Goal: Task Accomplishment & Management: Complete application form

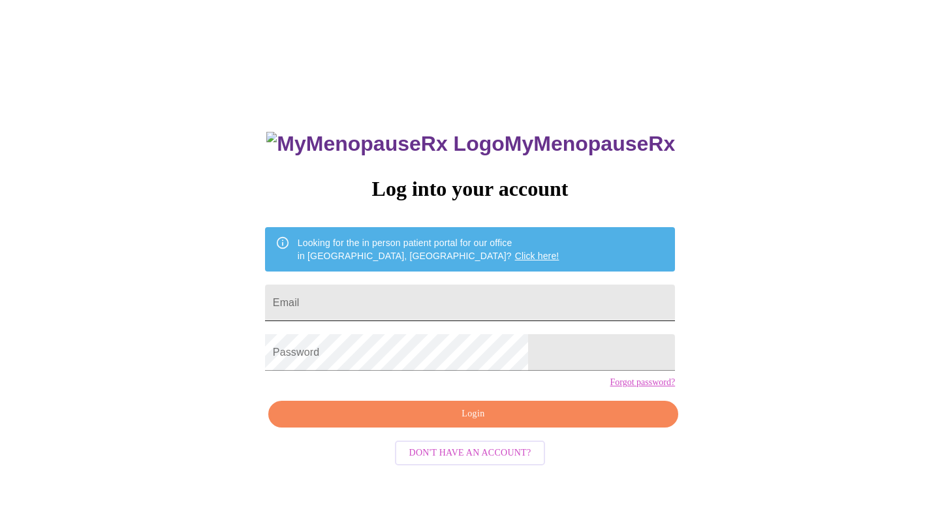
drag, startPoint x: 367, startPoint y: 308, endPoint x: 367, endPoint y: 299, distance: 8.5
click at [367, 308] on input "Email" at bounding box center [470, 302] width 410 height 37
type input "[EMAIL_ADDRESS][PERSON_NAME][DOMAIN_NAME]"
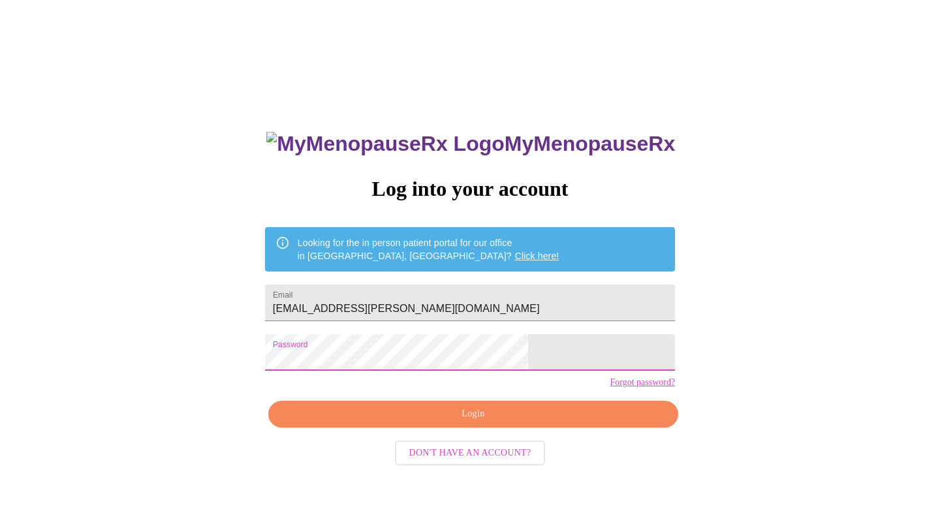
click at [475, 422] on span "Login" at bounding box center [473, 414] width 380 height 16
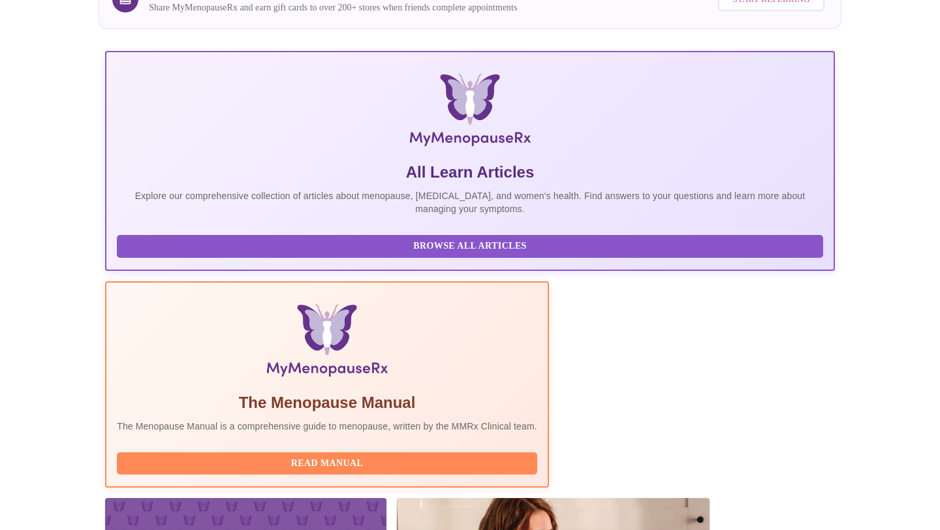
scroll to position [242, 0]
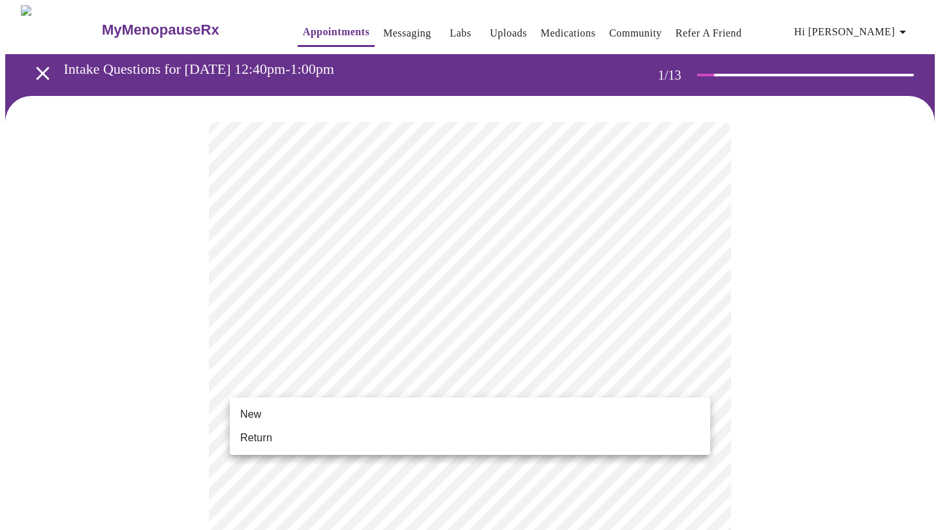
click at [289, 405] on li "New" at bounding box center [470, 414] width 480 height 23
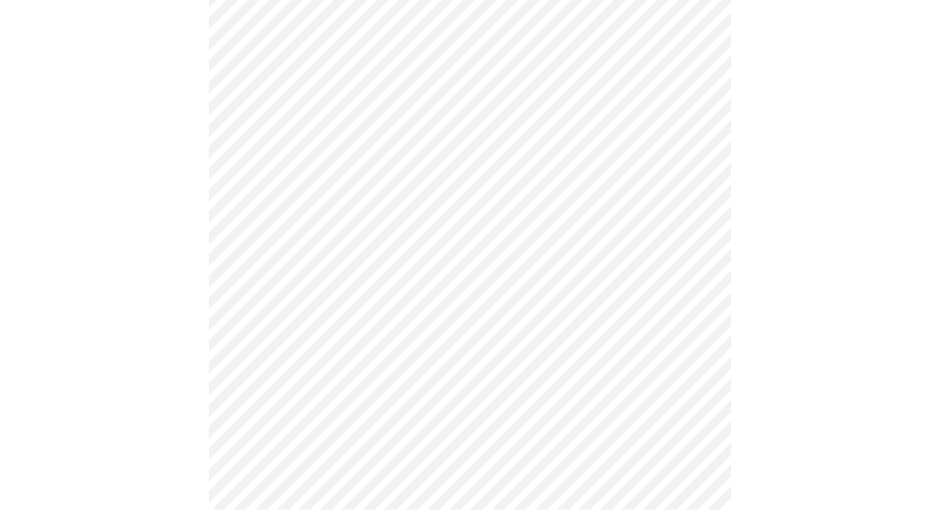
scroll to position [644, 0]
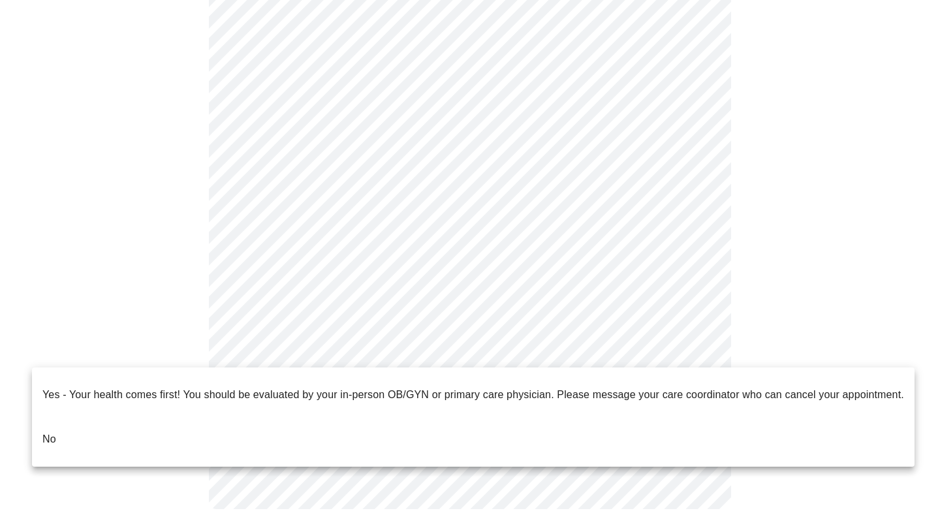
click at [59, 421] on li "No" at bounding box center [473, 439] width 882 height 44
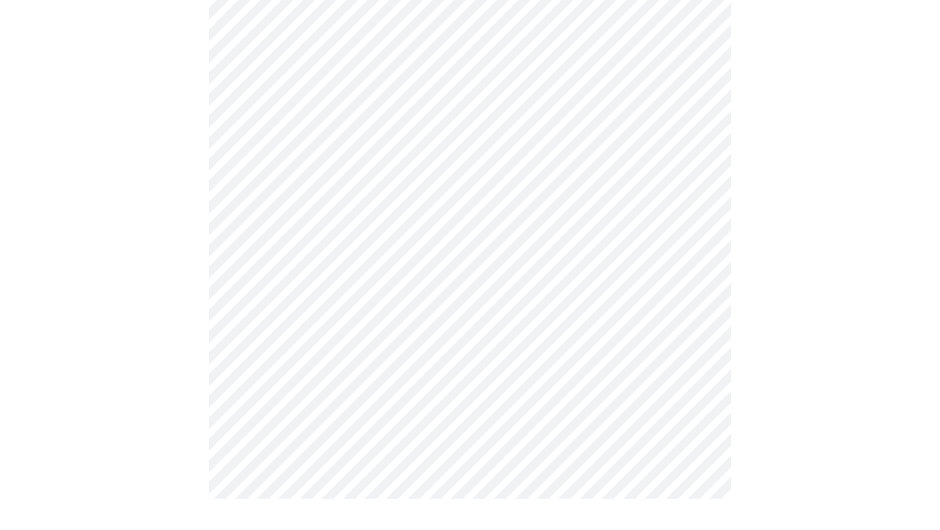
scroll to position [0, 0]
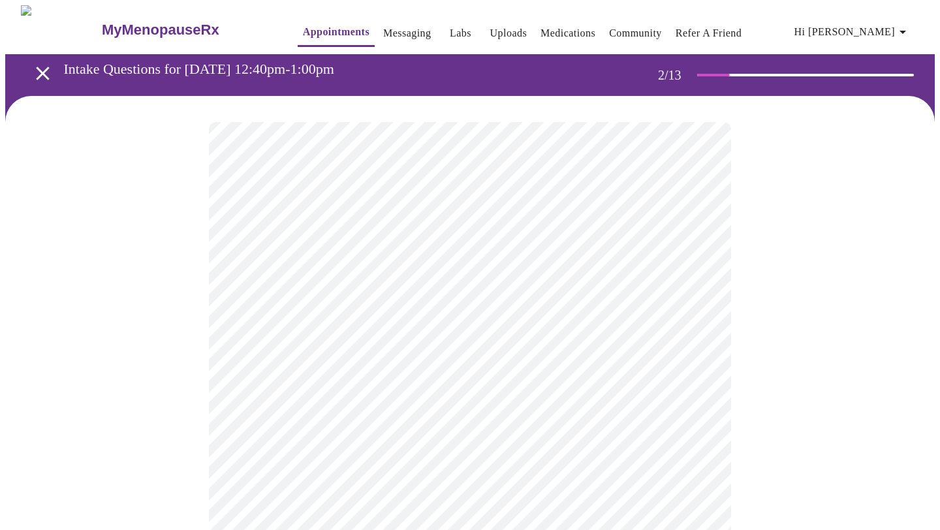
click at [422, 271] on body "MyMenopauseRx Appointments Messaging Labs Uploads Medications Community Refer a…" at bounding box center [469, 397] width 929 height 784
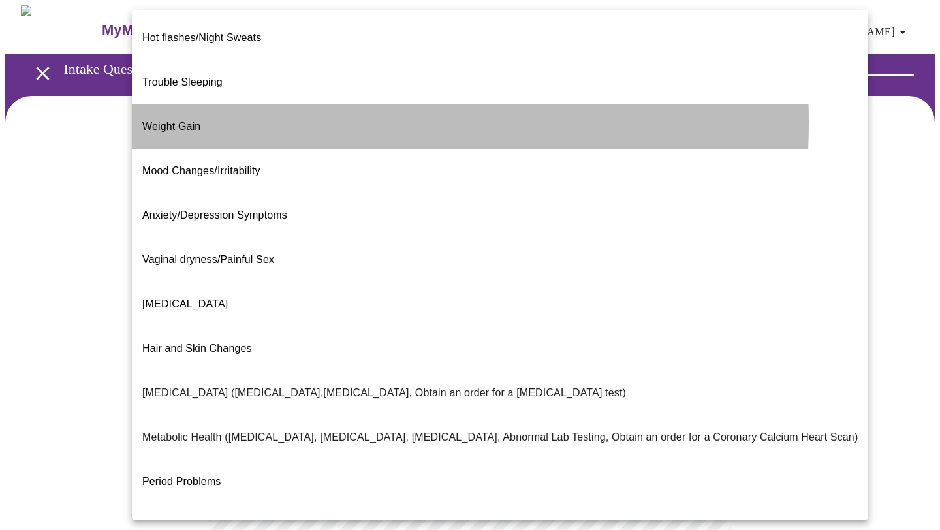
click at [181, 119] on p "Weight Gain" at bounding box center [171, 127] width 58 height 16
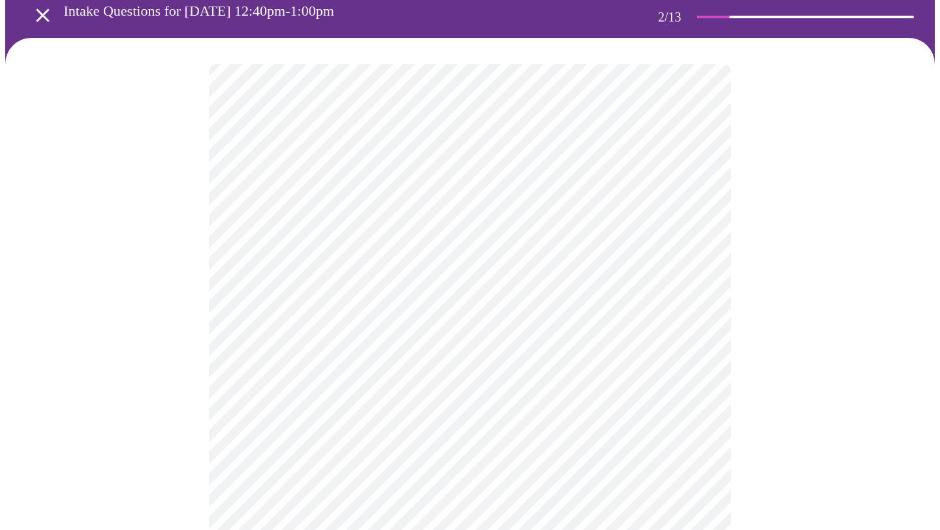
scroll to position [57, 0]
click at [394, 337] on body "MyMenopauseRx Appointments Messaging Labs Uploads Medications Community Refer a…" at bounding box center [469, 336] width 929 height 776
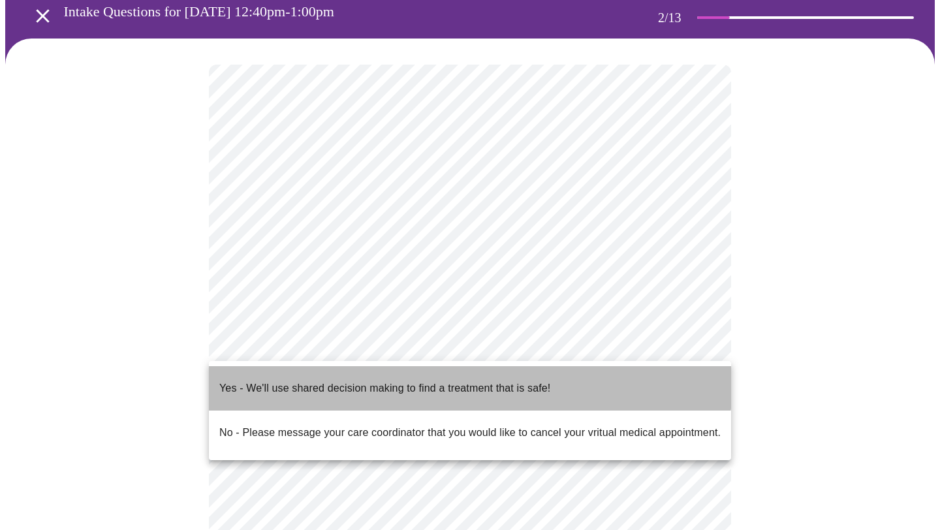
click at [375, 380] on p "Yes - We'll use shared decision making to find a treatment that is safe!" at bounding box center [384, 388] width 331 height 16
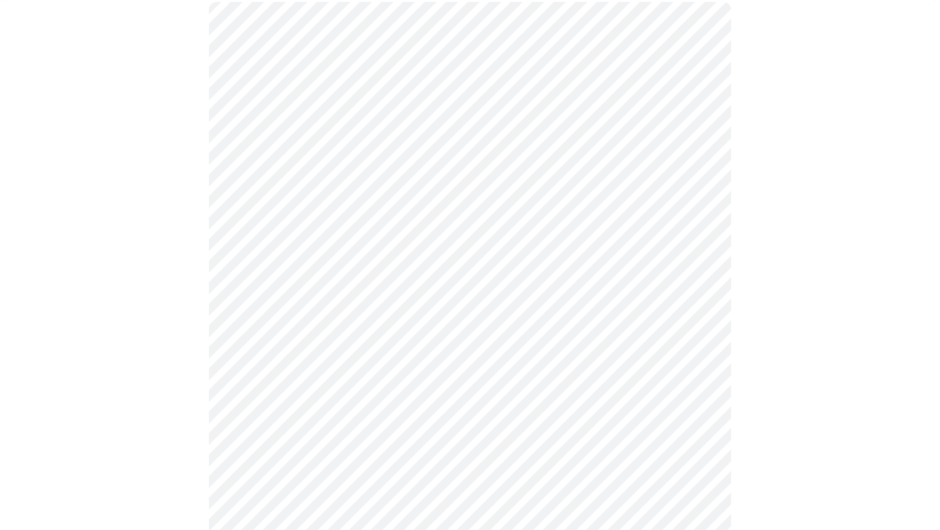
scroll to position [127, 0]
click at [302, 161] on body "MyMenopauseRx Appointments Messaging Labs Uploads Medications Community Refer a…" at bounding box center [469, 248] width 929 height 741
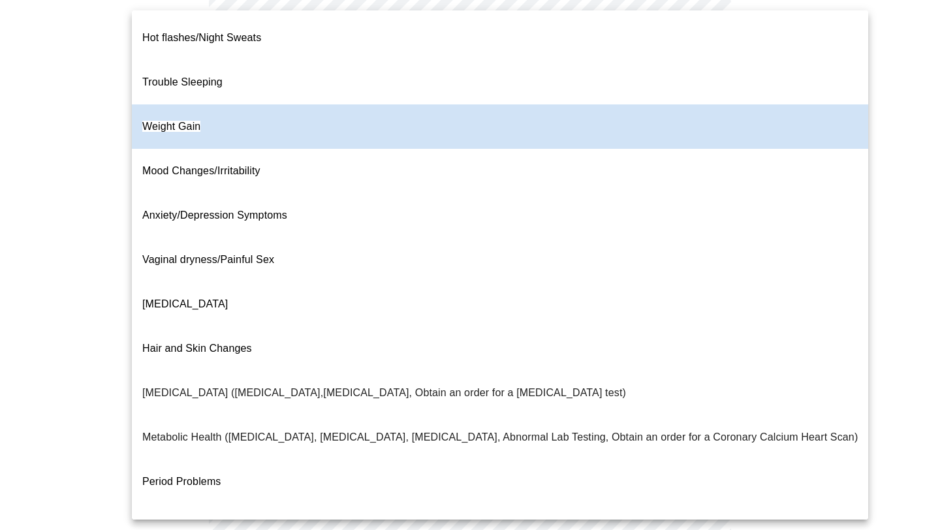
click at [74, 228] on div at bounding box center [470, 265] width 940 height 530
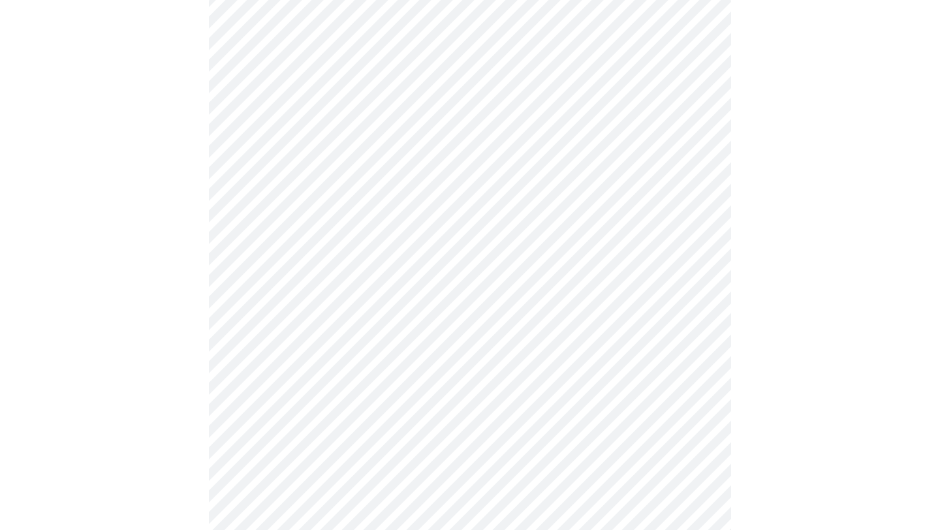
click at [699, 147] on body "MyMenopauseRx Appointments Messaging Labs Uploads Medications Community Refer a…" at bounding box center [469, 248] width 929 height 741
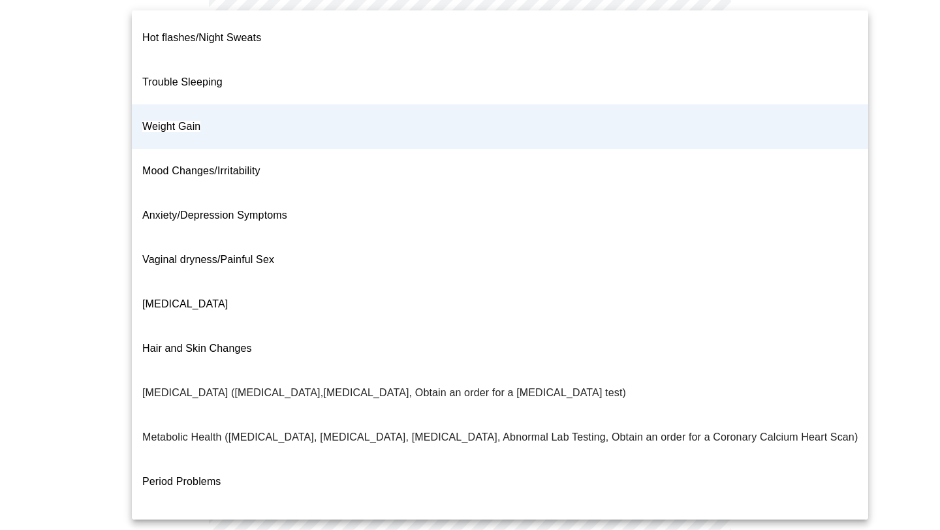
click at [874, 247] on div at bounding box center [470, 265] width 940 height 530
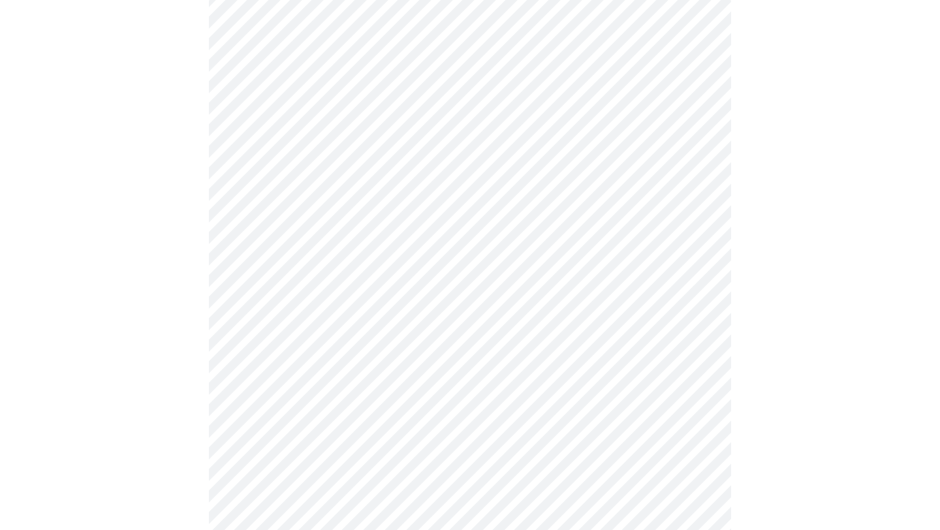
click at [644, 155] on body "MyMenopauseRx Appointments Messaging Labs Uploads Medications Community Refer a…" at bounding box center [469, 248] width 929 height 741
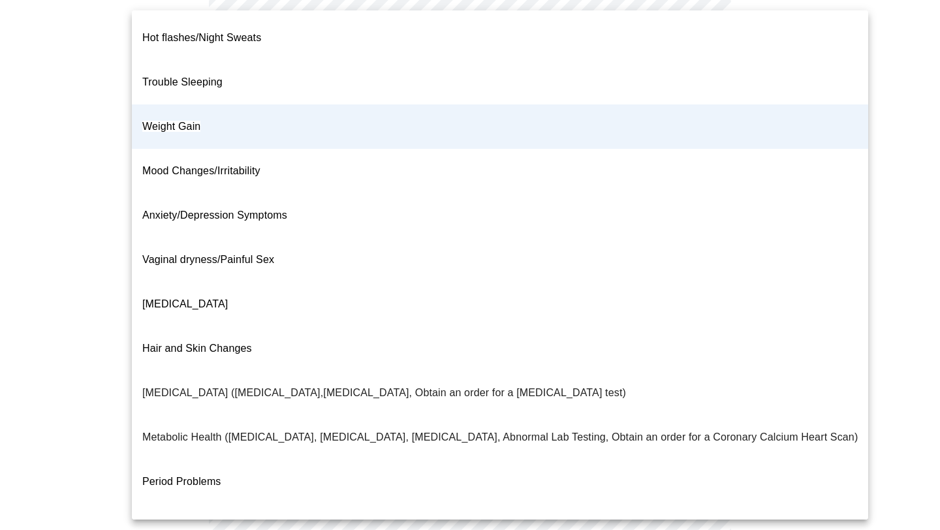
click at [914, 298] on div at bounding box center [470, 265] width 940 height 530
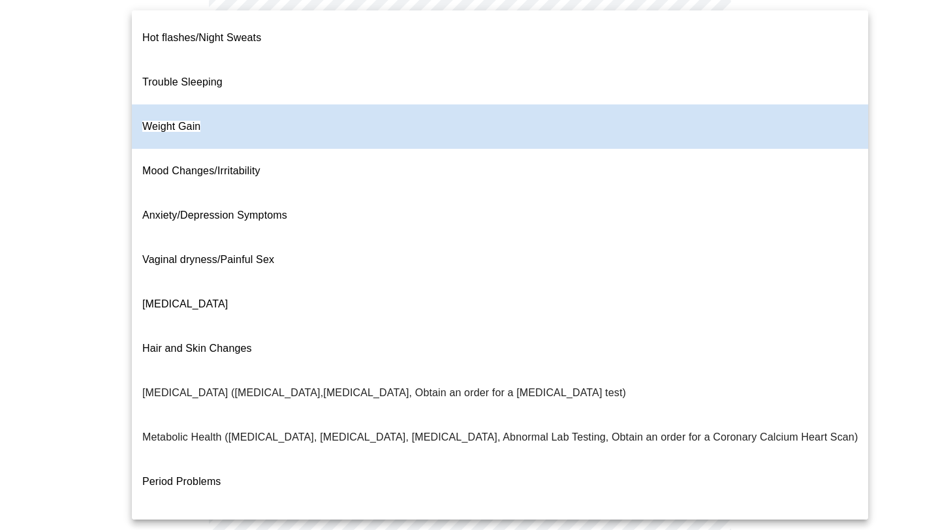
click at [415, 132] on body "MyMenopauseRx Appointments Messaging Labs Uploads Medications Community Refer a…" at bounding box center [469, 248] width 929 height 741
click at [854, 271] on div at bounding box center [470, 265] width 940 height 530
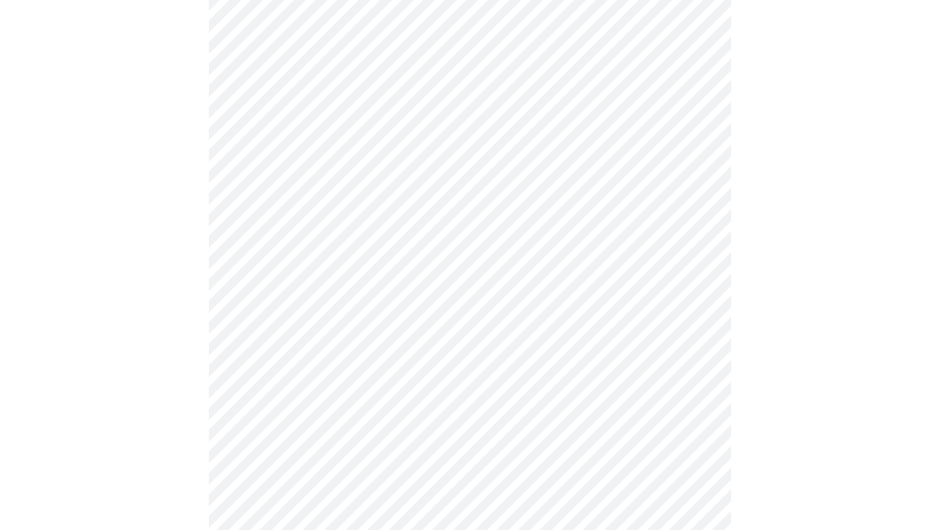
scroll to position [0, 0]
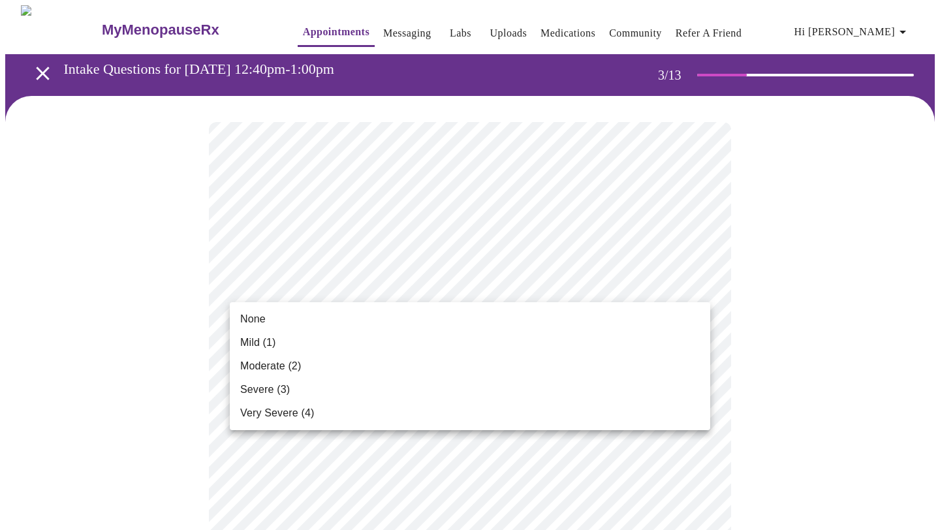
click at [253, 317] on span "None" at bounding box center [252, 319] width 25 height 16
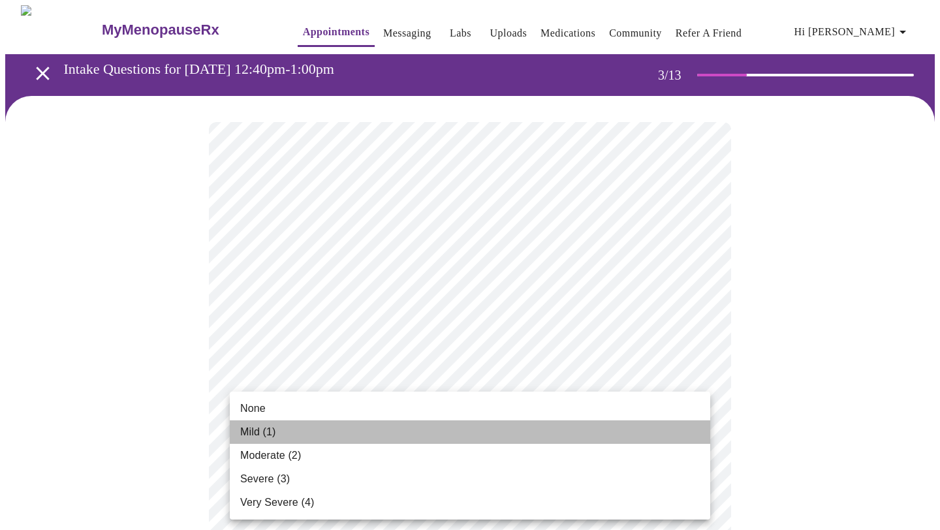
click at [262, 429] on span "Mild (1)" at bounding box center [258, 432] width 36 height 16
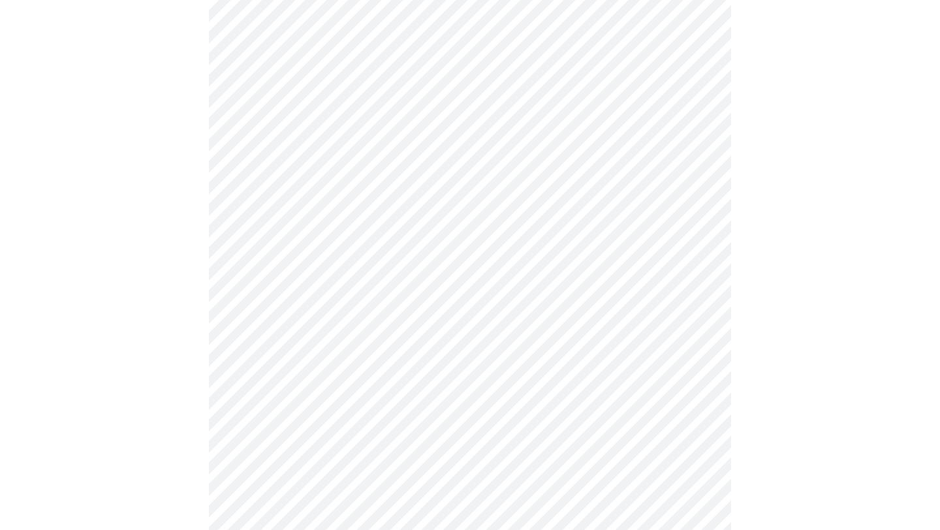
scroll to position [200, 0]
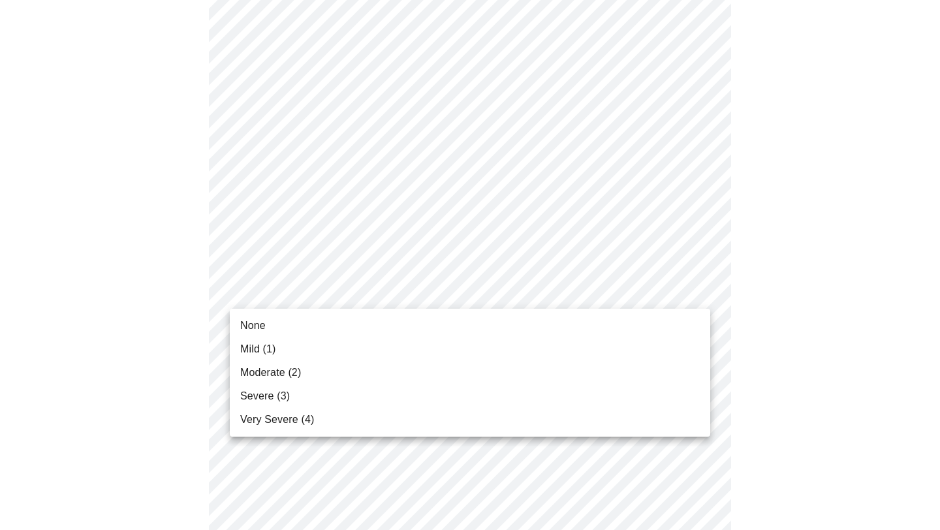
click at [261, 331] on span "None" at bounding box center [252, 326] width 25 height 16
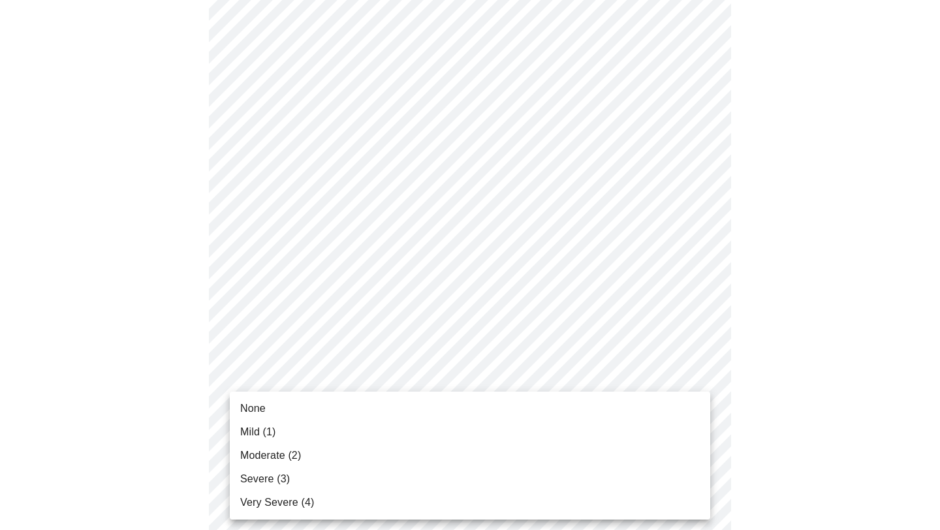
click at [259, 453] on span "Moderate (2)" at bounding box center [270, 456] width 61 height 16
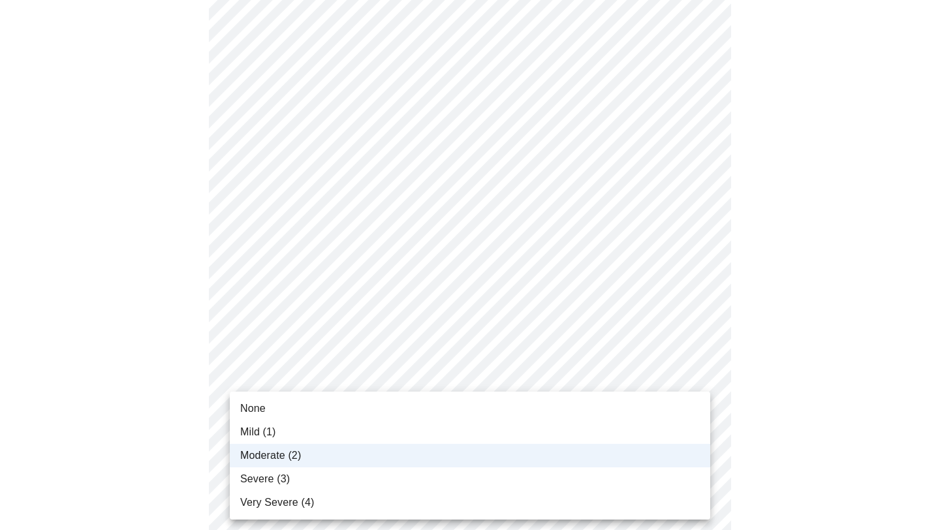
click at [275, 434] on span "Mild (1)" at bounding box center [258, 432] width 36 height 16
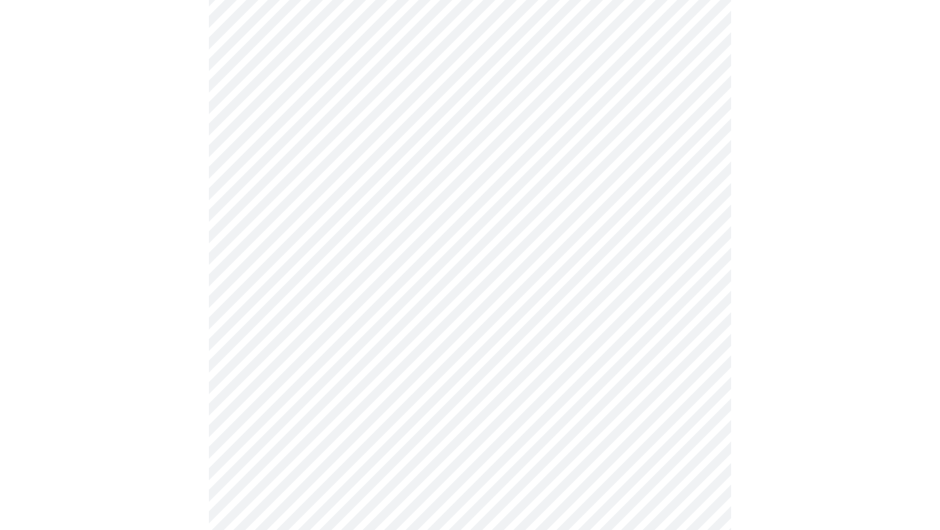
scroll to position [286, 0]
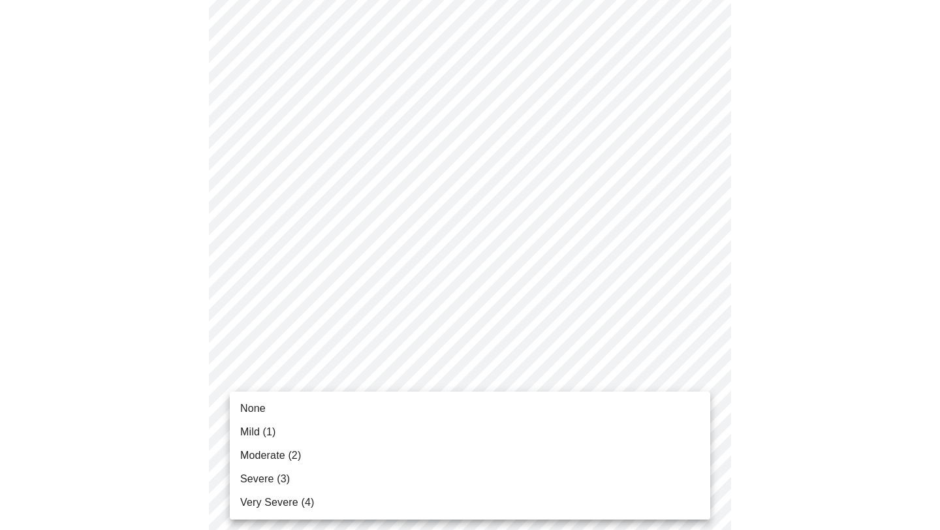
click at [284, 461] on span "Moderate (2)" at bounding box center [270, 456] width 61 height 16
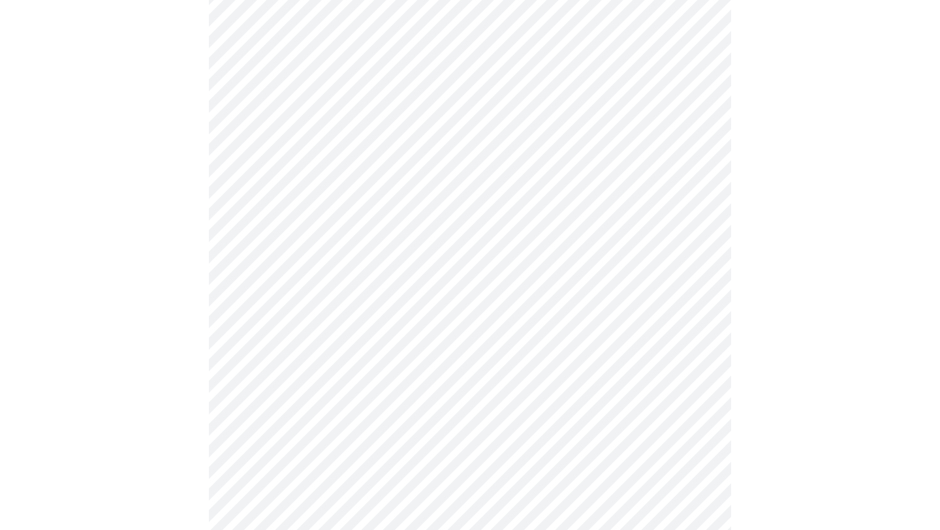
scroll to position [462, 0]
click at [600, 300] on body "MyMenopauseRx Appointments Messaging Labs Uploads Medications Community Refer a…" at bounding box center [469, 365] width 929 height 1644
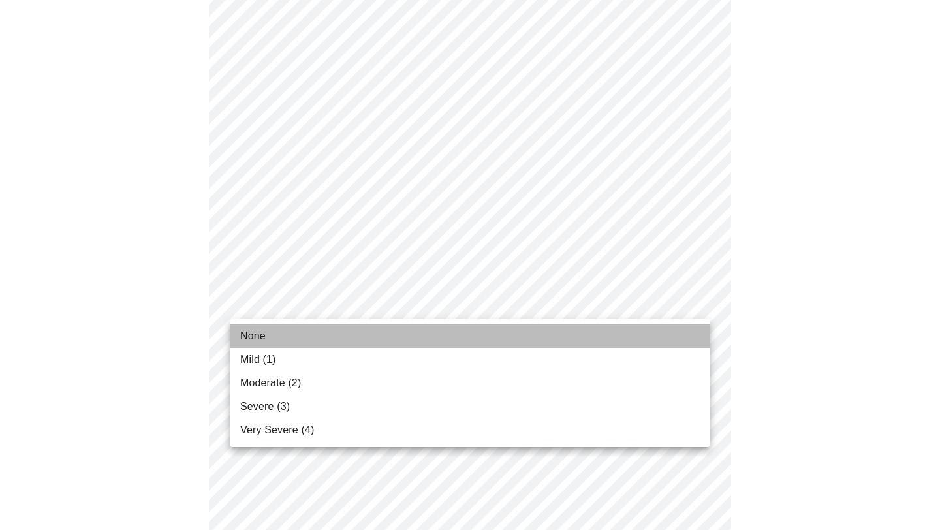
click at [534, 337] on li "None" at bounding box center [470, 335] width 480 height 23
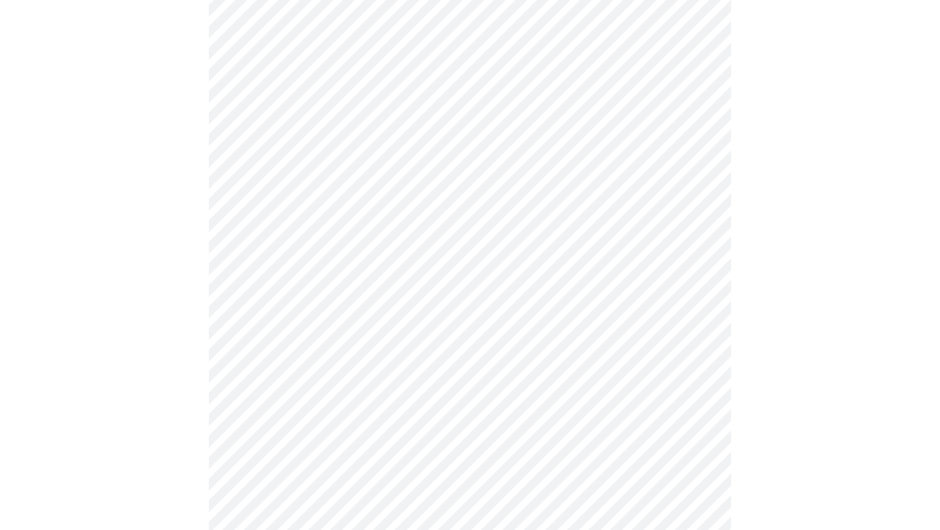
click at [395, 218] on body "MyMenopauseRx Appointments Messaging Labs Uploads Medications Community Refer a…" at bounding box center [469, 356] width 929 height 1626
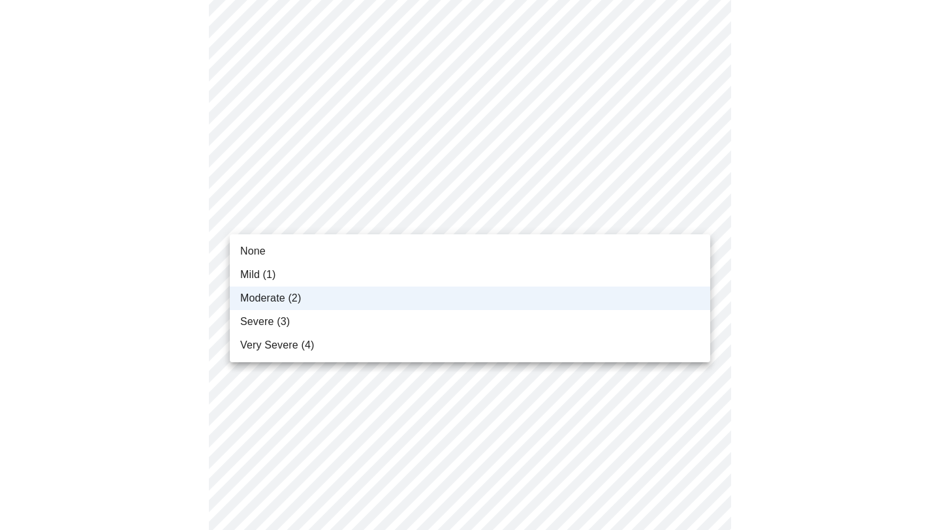
click at [176, 220] on div at bounding box center [470, 265] width 940 height 530
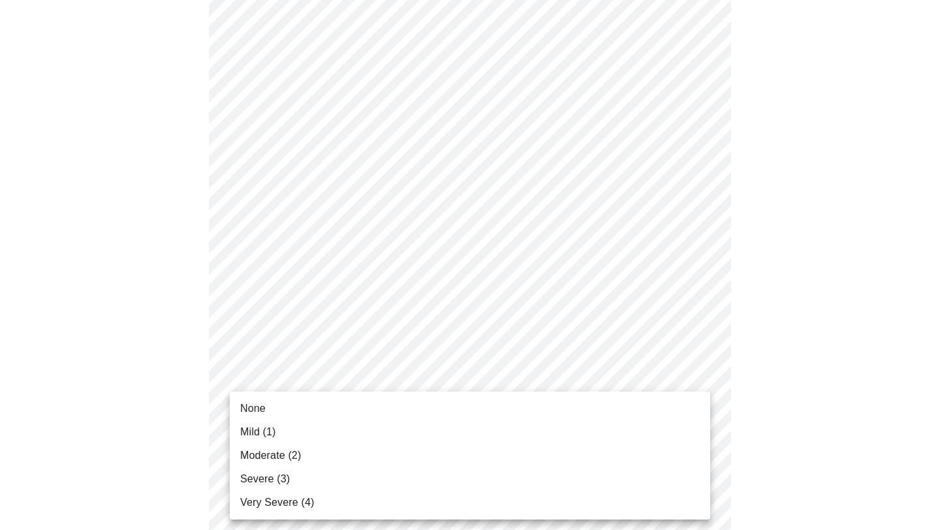
click at [376, 398] on body "MyMenopauseRx Appointments Messaging Labs Uploads Medications Community Refer a…" at bounding box center [469, 356] width 929 height 1626
click at [376, 398] on li "None" at bounding box center [470, 408] width 480 height 23
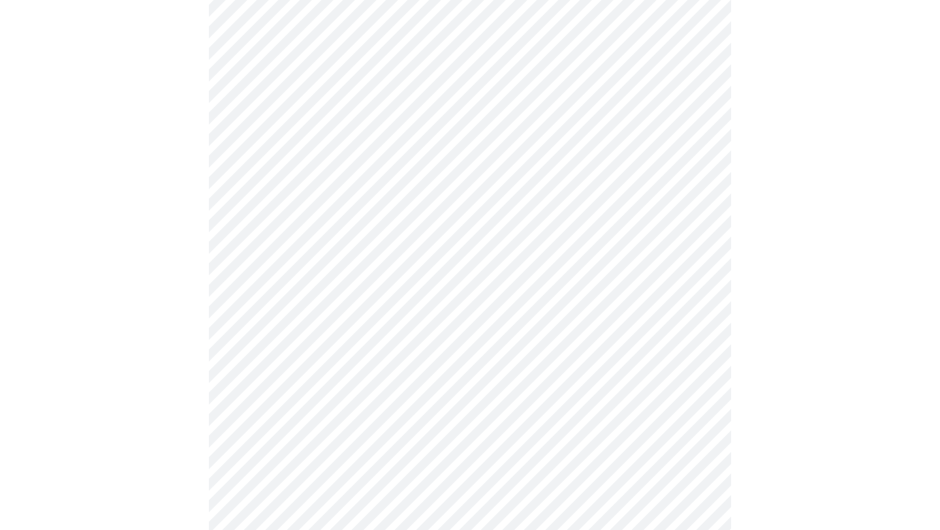
click at [376, 398] on body "MyMenopauseRx Appointments Messaging Labs Uploads Medications Community Refer a…" at bounding box center [469, 347] width 929 height 1608
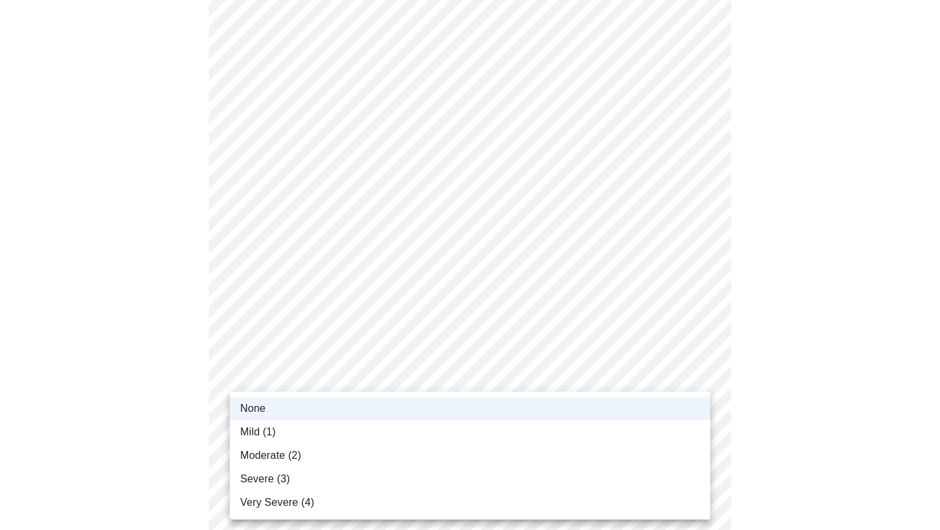
click at [326, 442] on li "Mild (1)" at bounding box center [470, 431] width 480 height 23
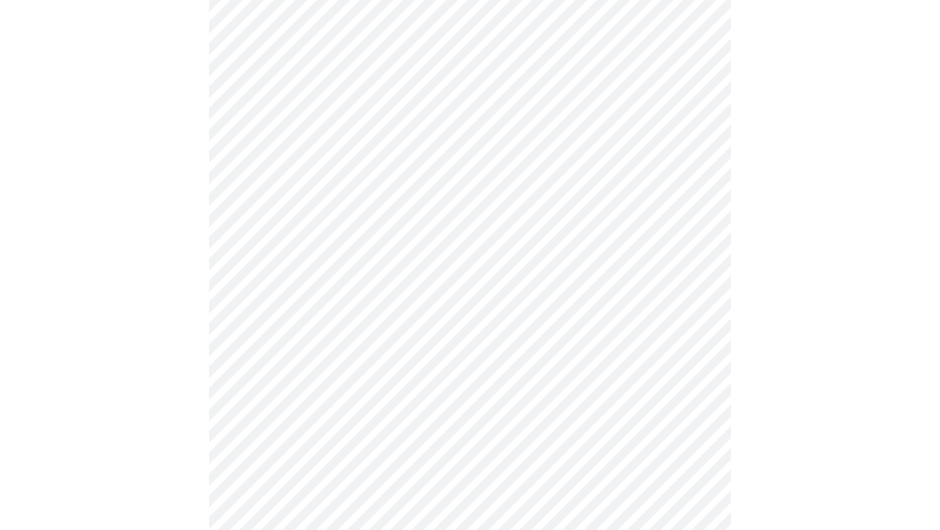
scroll to position [674, 0]
click at [343, 421] on body "MyMenopauseRx Appointments Messaging Labs Uploads Medications Community Refer a…" at bounding box center [469, 135] width 929 height 1608
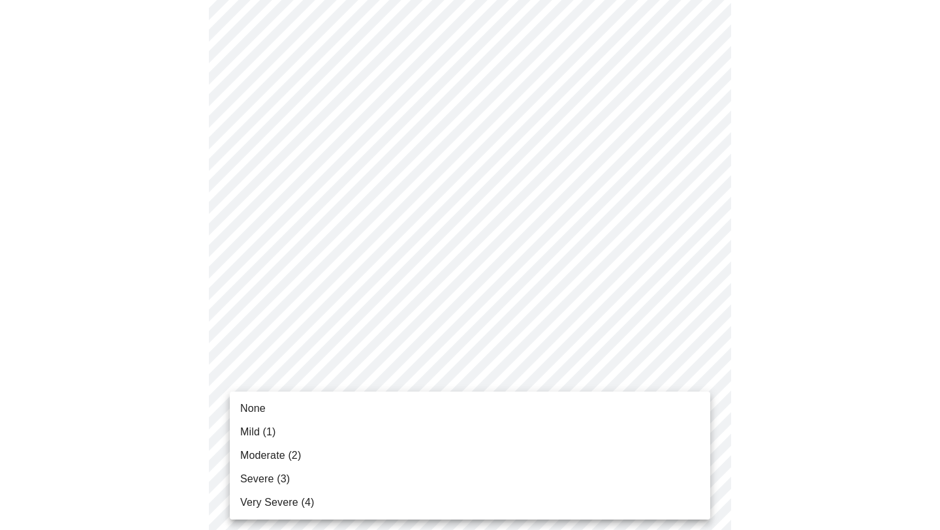
click at [166, 298] on div at bounding box center [470, 265] width 940 height 530
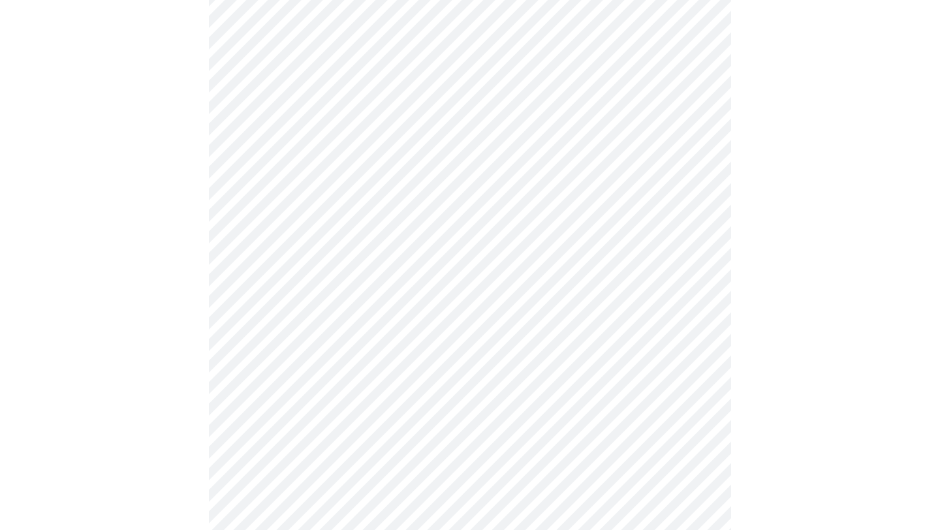
scroll to position [511, 0]
click at [366, 254] on body "MyMenopauseRx Appointments Messaging Labs Uploads Medications Community Refer a…" at bounding box center [469, 298] width 929 height 1608
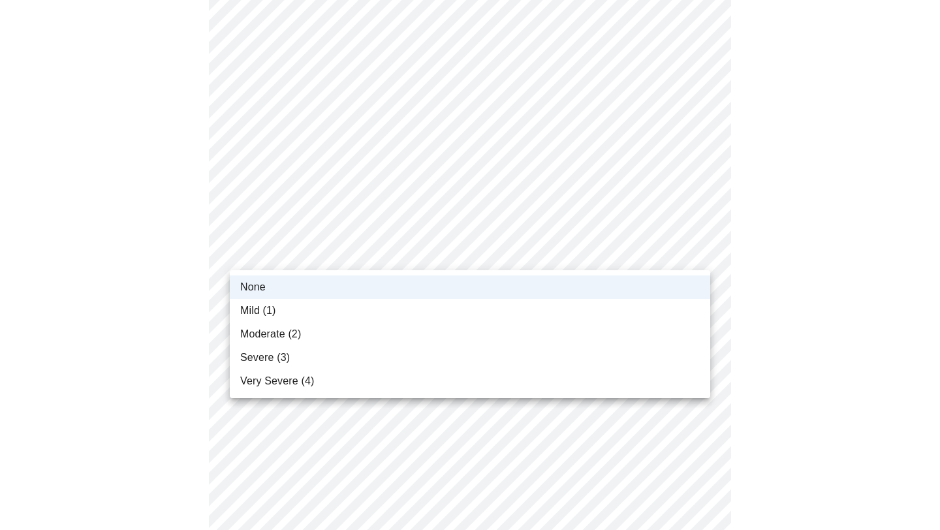
click at [319, 309] on li "Mild (1)" at bounding box center [470, 310] width 480 height 23
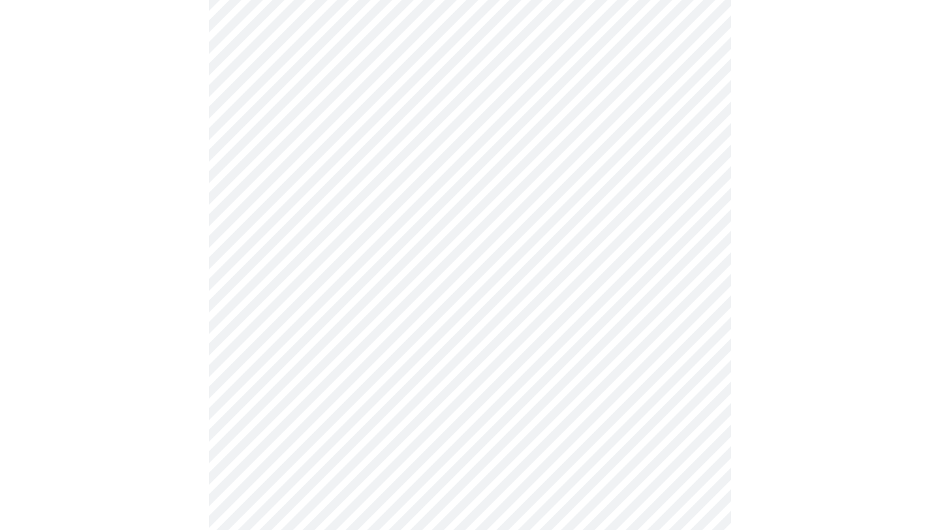
click at [268, 161] on body "MyMenopauseRx Appointments Messaging Labs Uploads Medications Community Refer a…" at bounding box center [469, 298] width 929 height 1608
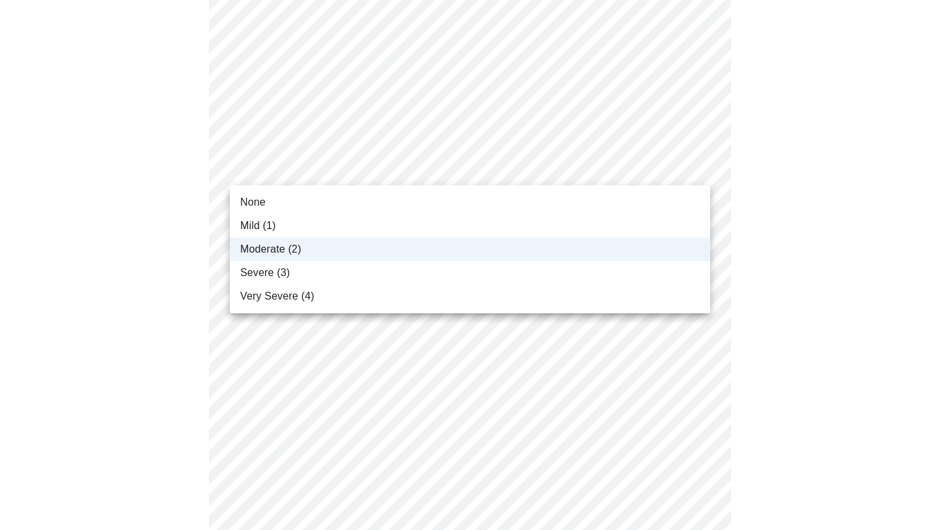
click at [264, 276] on span "Severe (3)" at bounding box center [265, 273] width 50 height 16
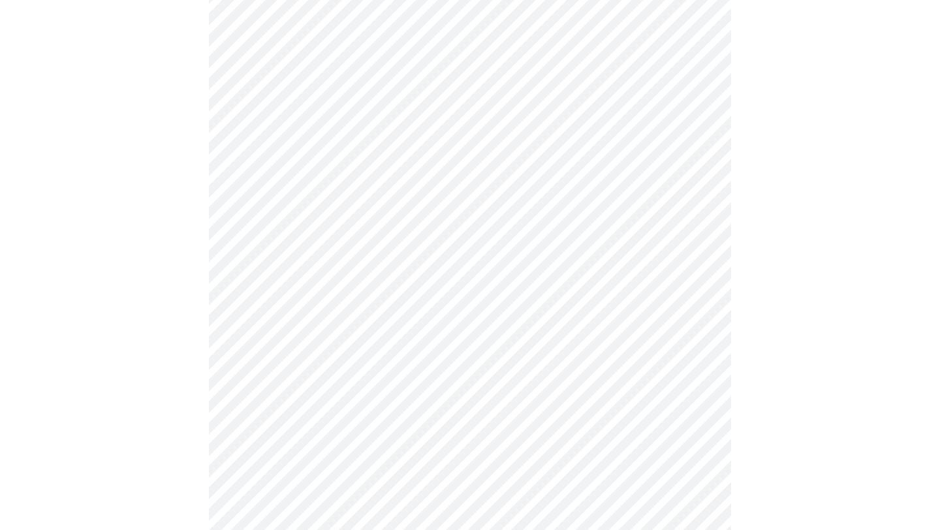
scroll to position [735, 0]
click at [249, 247] on body "MyMenopauseRx Appointments Messaging Labs Uploads Medications Community Refer a…" at bounding box center [469, 75] width 929 height 1608
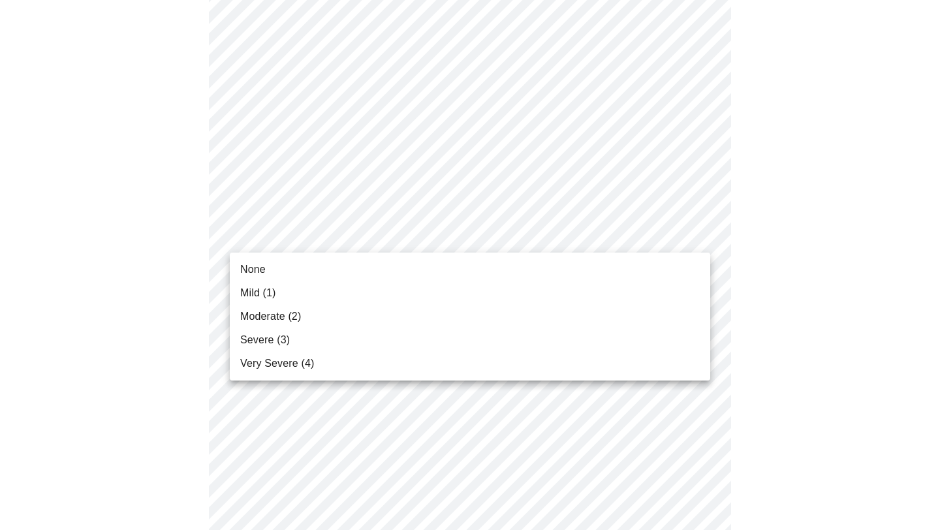
click at [267, 299] on span "Mild (1)" at bounding box center [258, 293] width 36 height 16
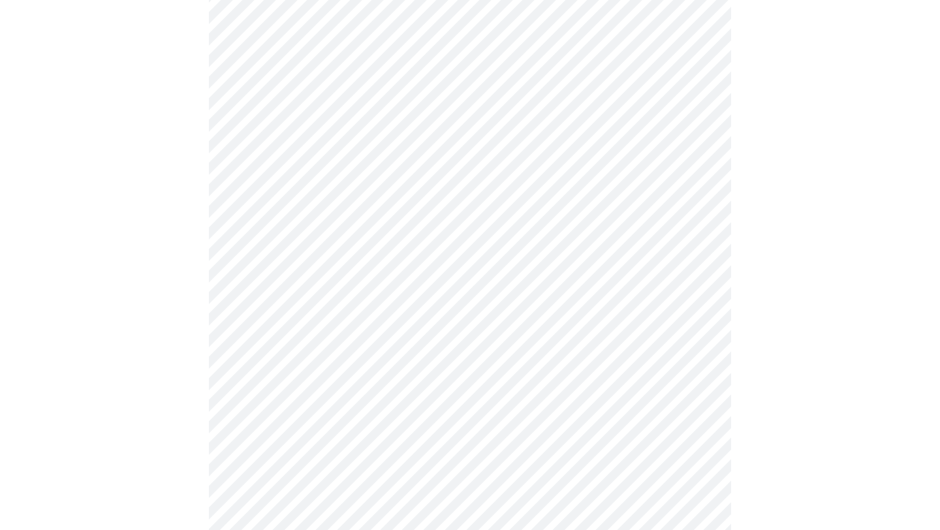
click at [539, 329] on body "MyMenopauseRx Appointments Messaging Labs Uploads Medications Community Refer a…" at bounding box center [469, 65] width 929 height 1589
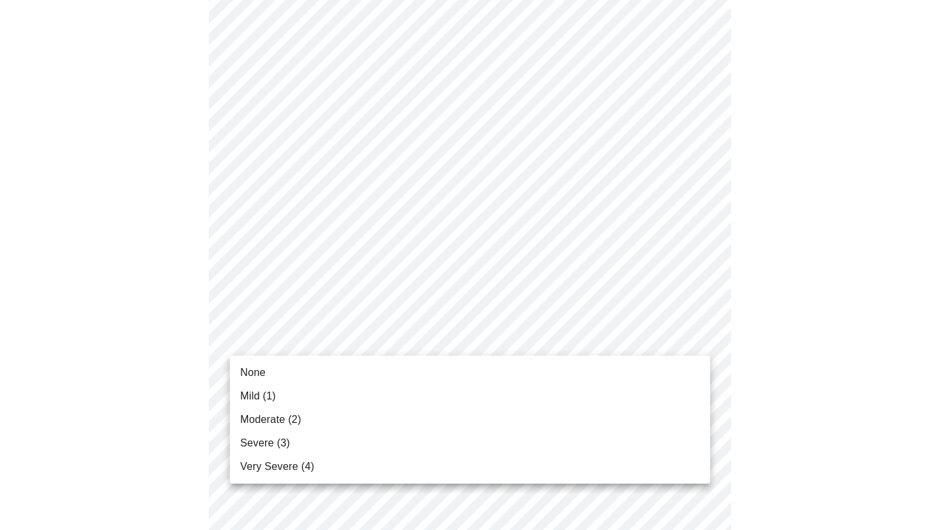
click at [241, 375] on span "None" at bounding box center [252, 373] width 25 height 16
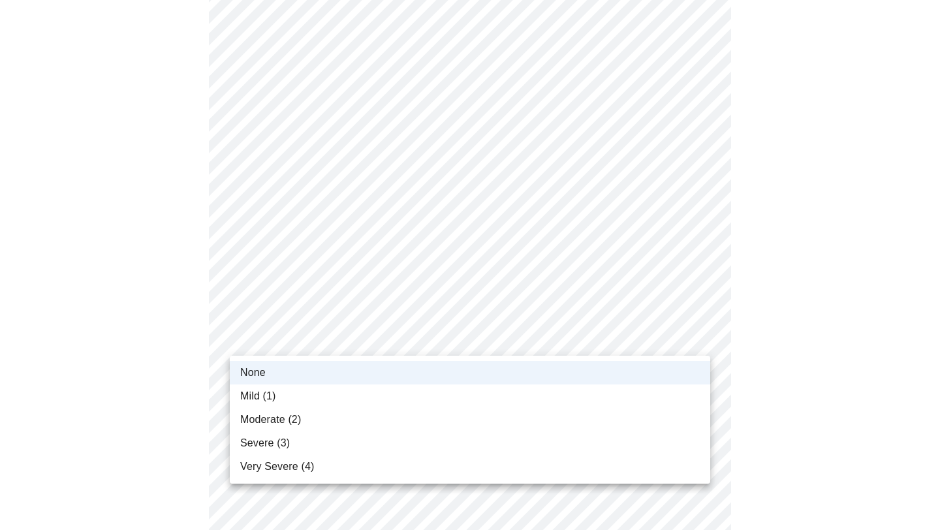
click at [258, 348] on body "MyMenopauseRx Appointments Messaging Labs Uploads Medications Community Refer a…" at bounding box center [469, 56] width 929 height 1571
click at [254, 397] on span "Mild (1)" at bounding box center [258, 396] width 36 height 16
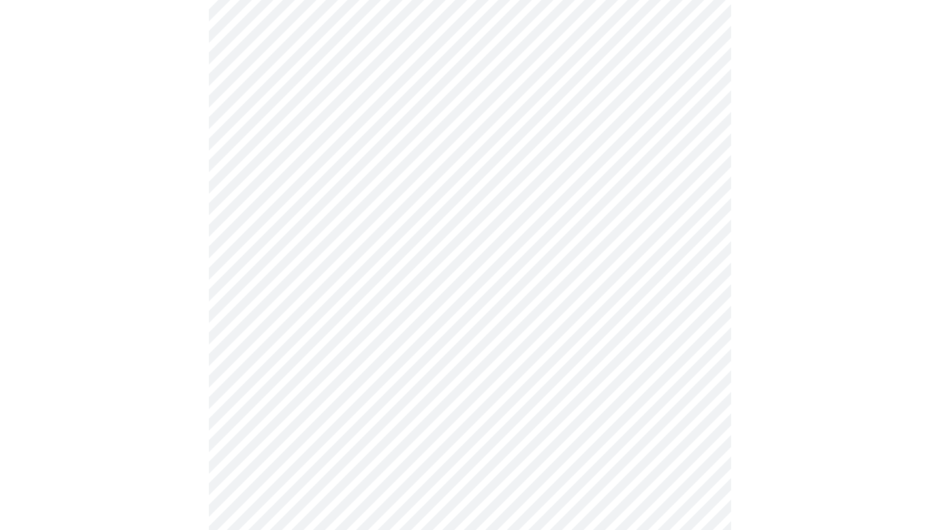
scroll to position [853, 0]
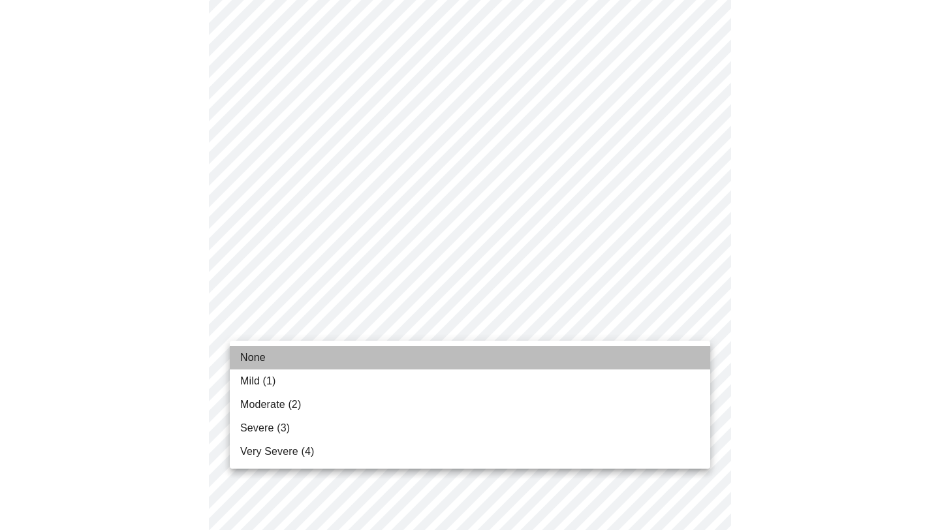
click at [297, 361] on li "None" at bounding box center [470, 357] width 480 height 23
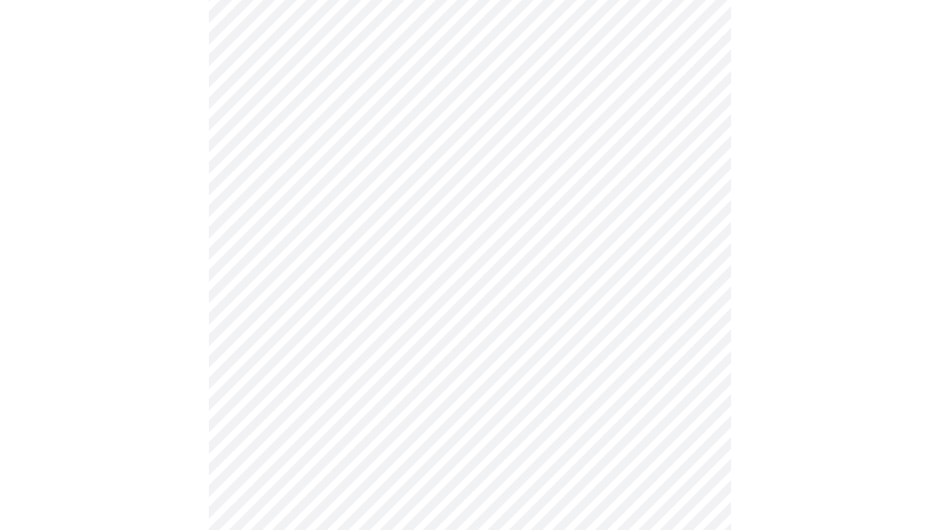
scroll to position [972, 0]
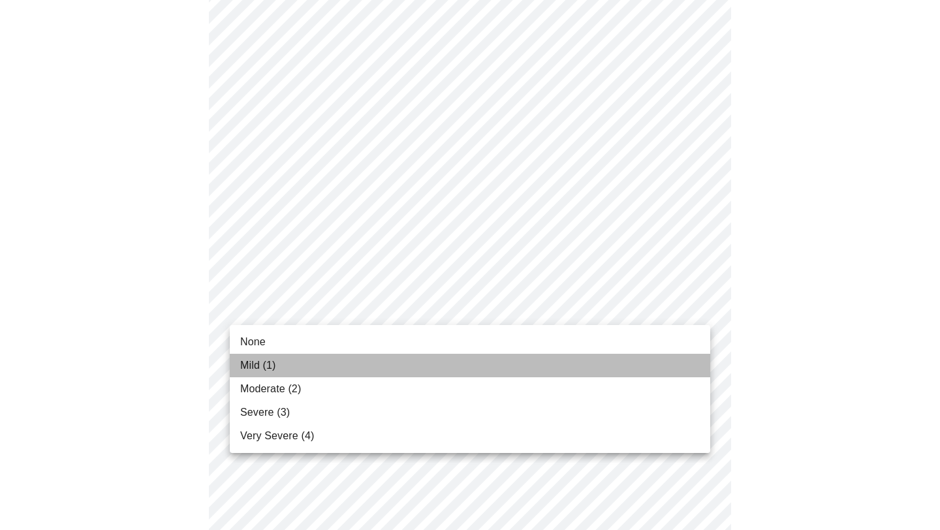
click at [271, 368] on span "Mild (1)" at bounding box center [258, 366] width 36 height 16
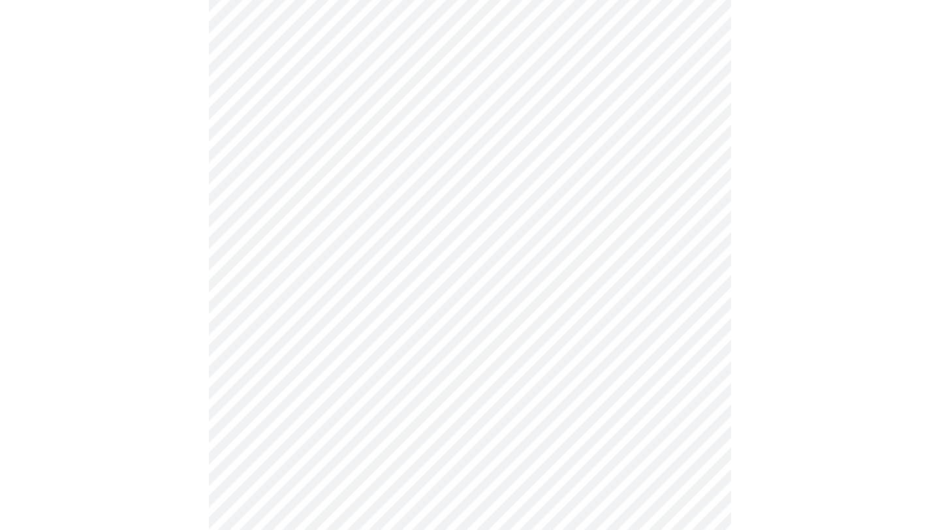
scroll to position [440, 0]
click at [356, 245] on body "MyMenopauseRx Appointments Messaging Labs Uploads Medications Community Refer a…" at bounding box center [469, 332] width 929 height 1535
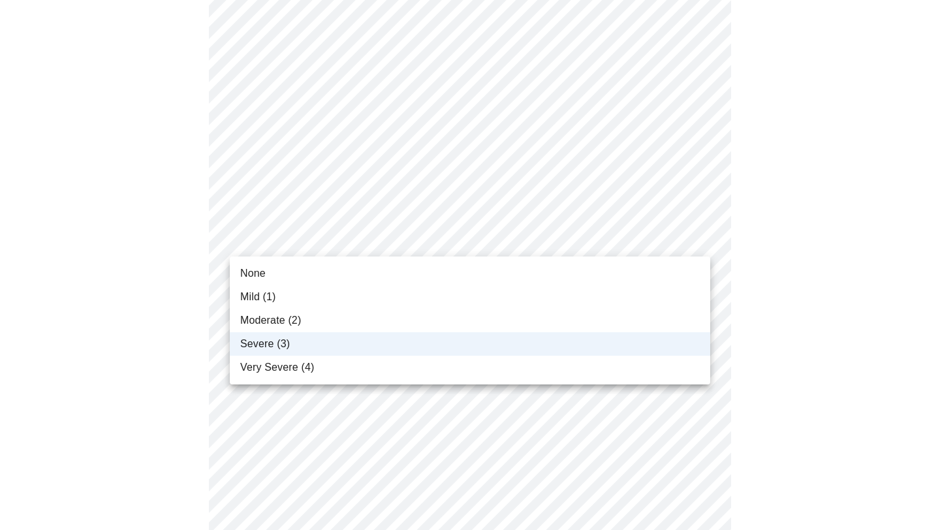
click at [306, 322] on li "Moderate (2)" at bounding box center [470, 320] width 480 height 23
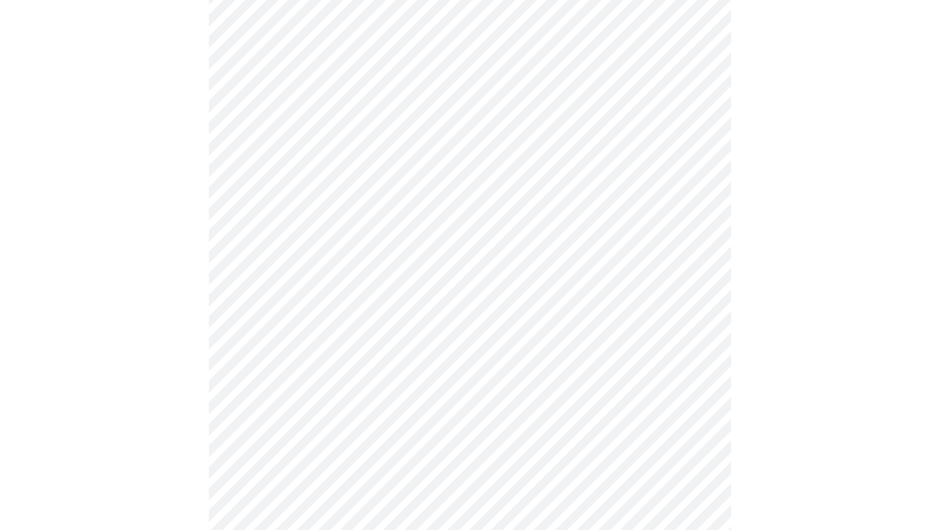
scroll to position [734, 0]
click at [316, 348] on body "MyMenopauseRx Appointments Messaging Labs Uploads Medications Community Refer a…" at bounding box center [469, 38] width 929 height 1535
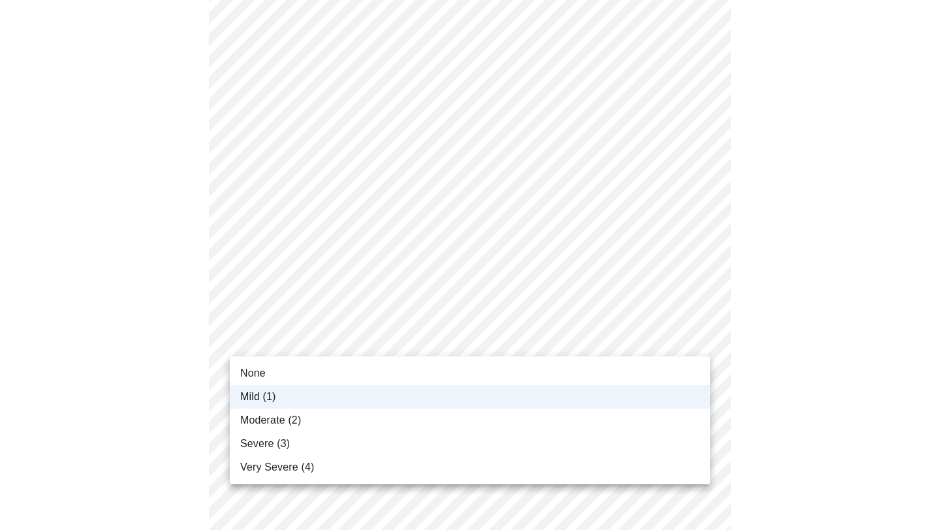
click at [296, 364] on li "None" at bounding box center [470, 372] width 480 height 23
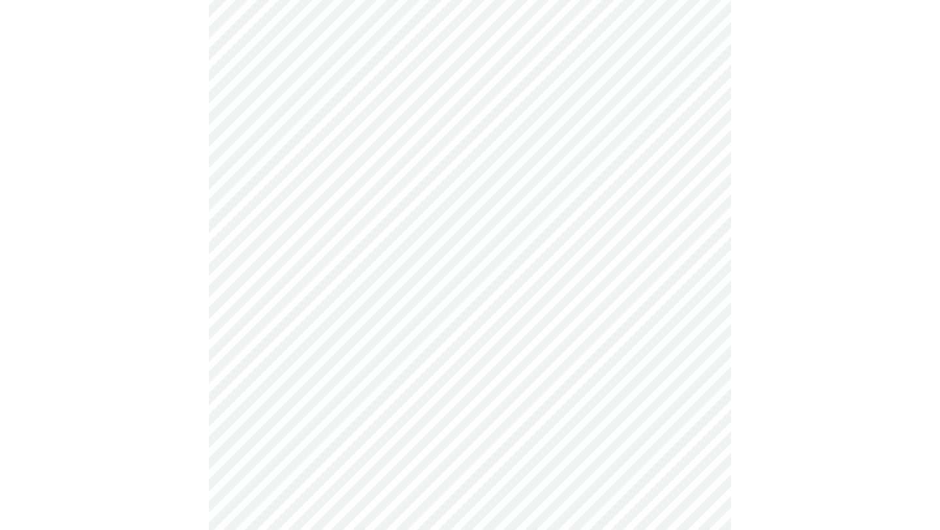
scroll to position [500, 0]
click at [321, 189] on body "MyMenopauseRx Appointments Messaging Labs Uploads Medications Community Refer a…" at bounding box center [469, 272] width 929 height 1535
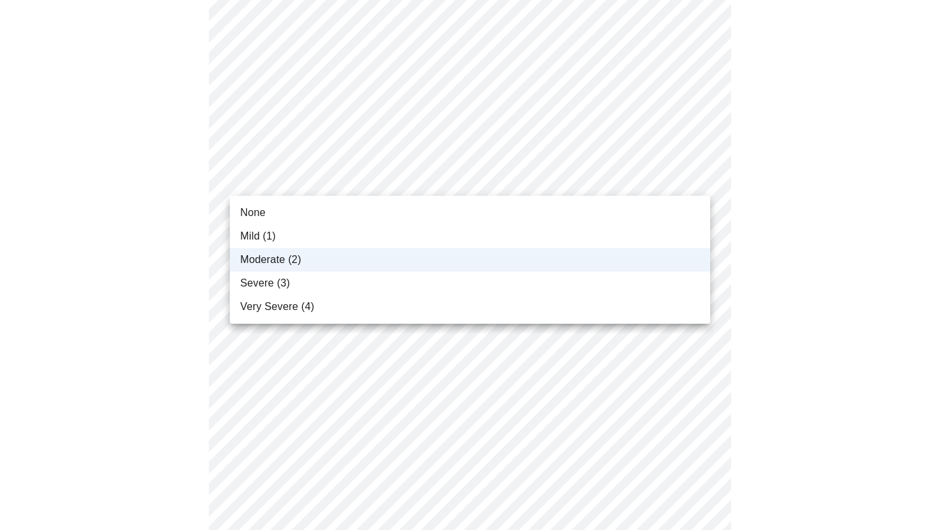
click at [321, 189] on div at bounding box center [470, 265] width 940 height 530
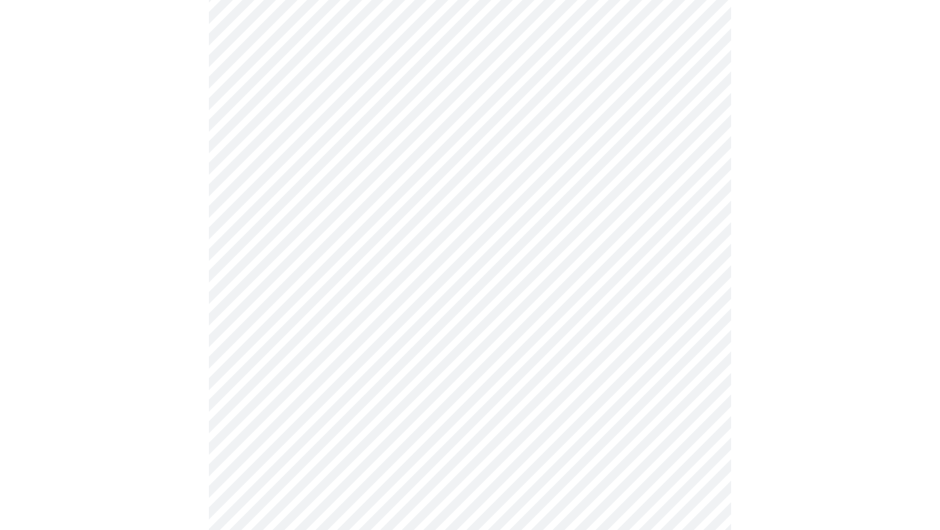
scroll to position [471, 0]
click at [284, 321] on body "MyMenopauseRx Appointments Messaging Labs Uploads Medications Community Refer a…" at bounding box center [469, 178] width 929 height 1288
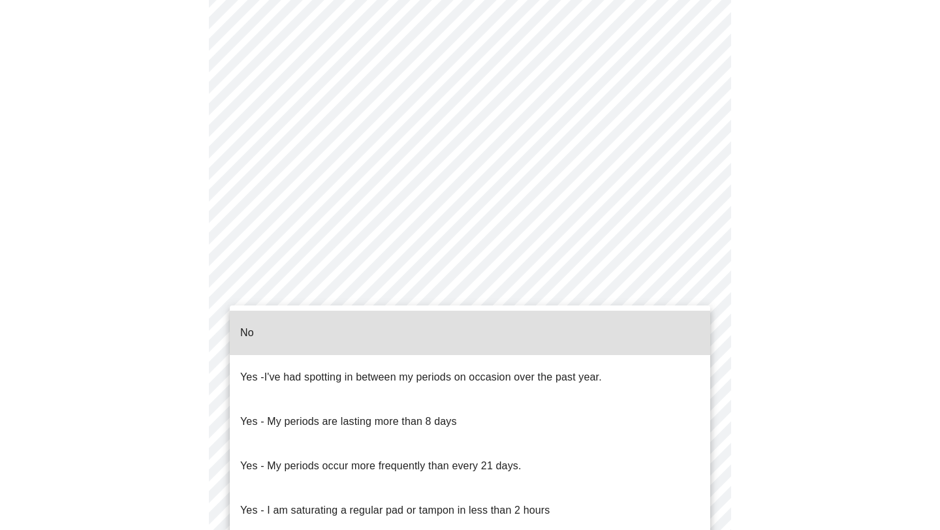
click at [163, 240] on div at bounding box center [470, 265] width 940 height 530
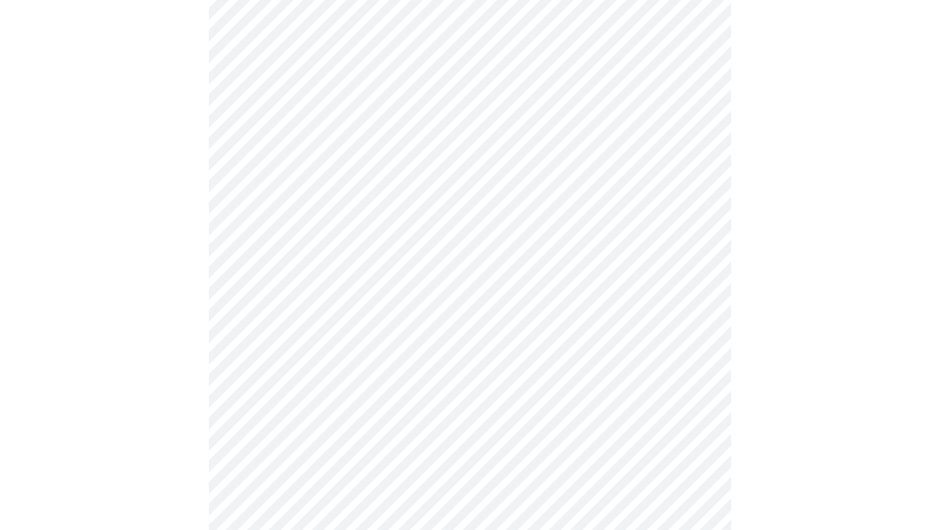
scroll to position [520, 0]
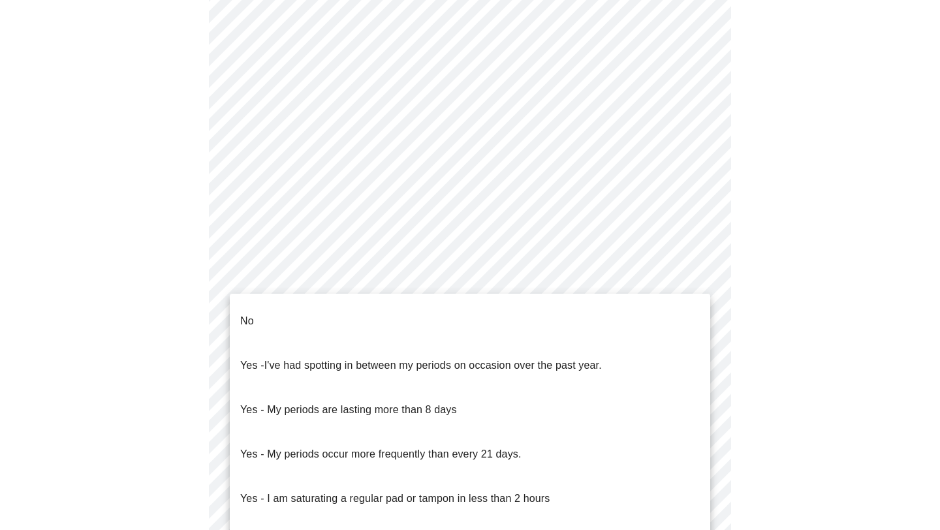
click at [393, 275] on body "MyMenopauseRx Appointments Messaging Labs Uploads Medications Community Refer a…" at bounding box center [469, 129] width 929 height 1288
click at [151, 112] on div at bounding box center [470, 265] width 940 height 530
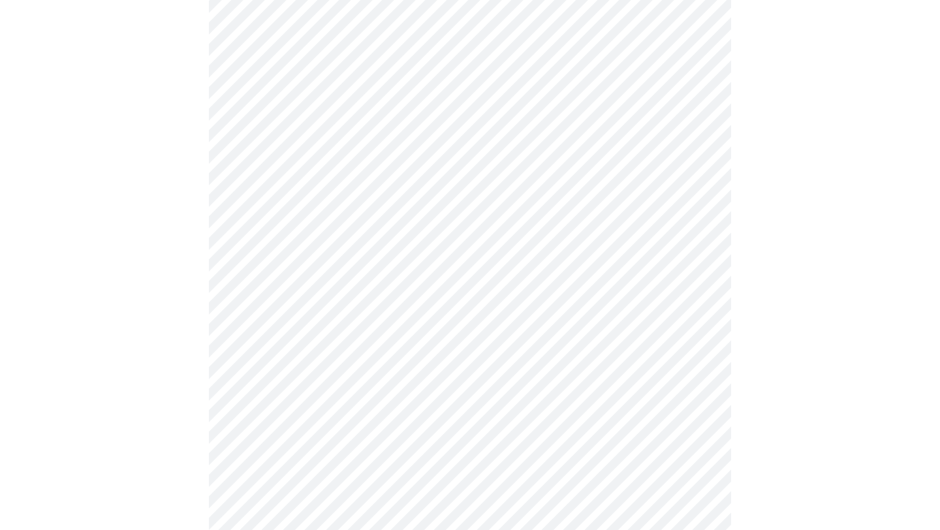
scroll to position [357, 0]
click at [332, 429] on body "MyMenopauseRx Appointments Messaging Labs Uploads Medications Community Refer a…" at bounding box center [469, 292] width 929 height 1288
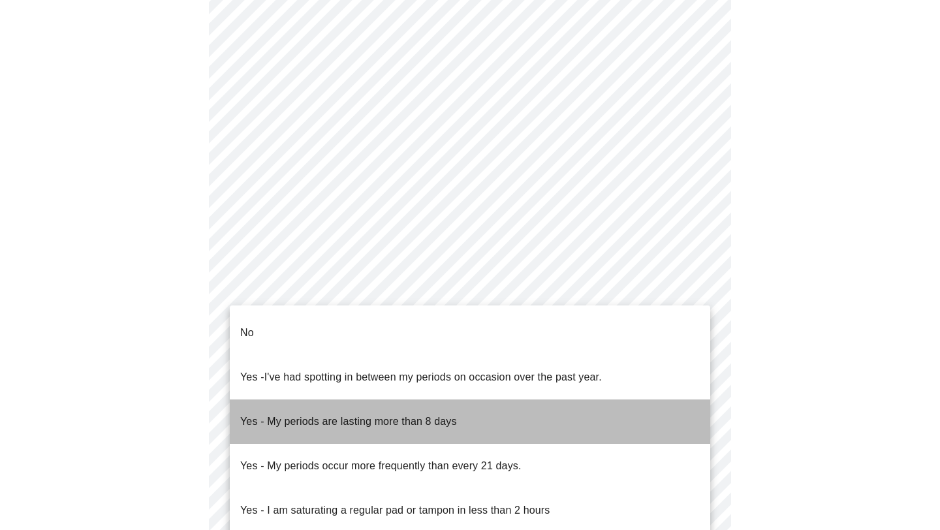
click at [346, 414] on p "Yes - My periods are lasting more than 8 days" at bounding box center [348, 422] width 217 height 16
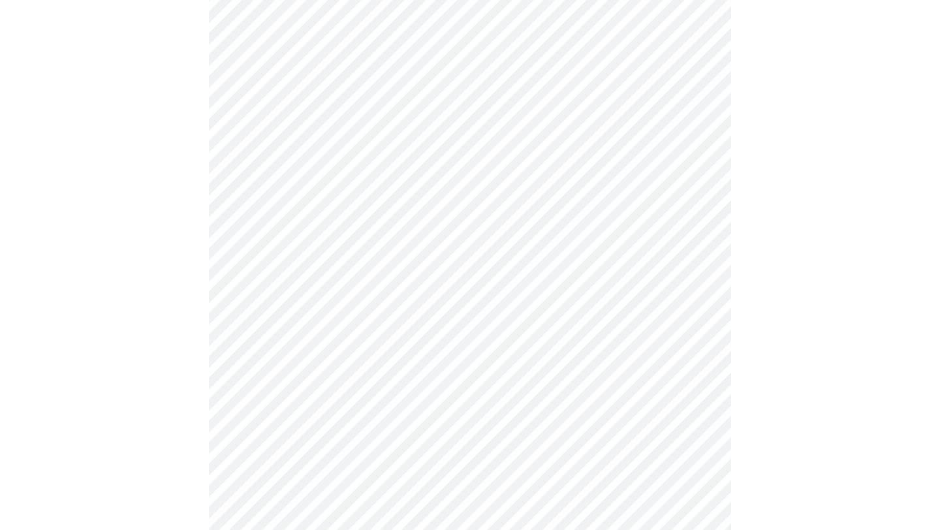
scroll to position [532, 0]
click at [442, 361] on body "MyMenopauseRx Appointments Messaging Labs Uploads Medications Community Refer a…" at bounding box center [469, 113] width 929 height 1280
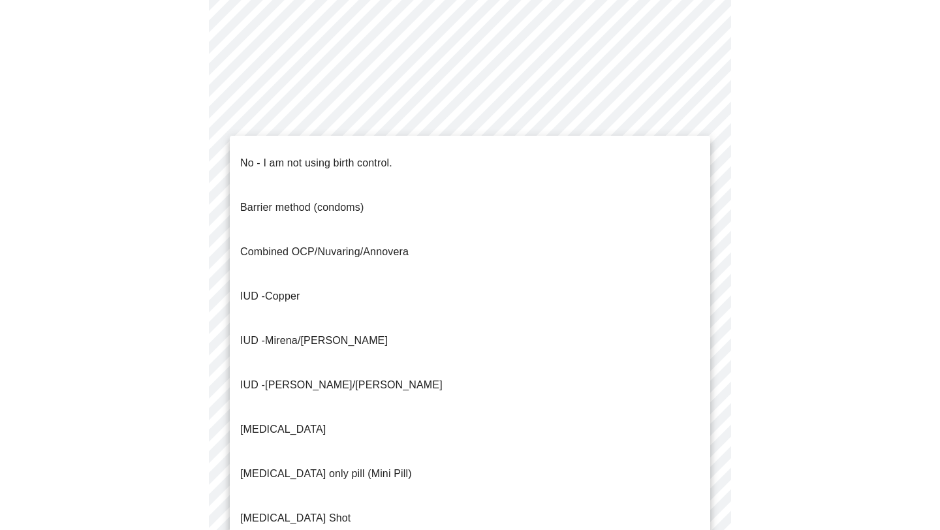
click at [289, 156] on p "No - I am not using birth control." at bounding box center [316, 163] width 152 height 16
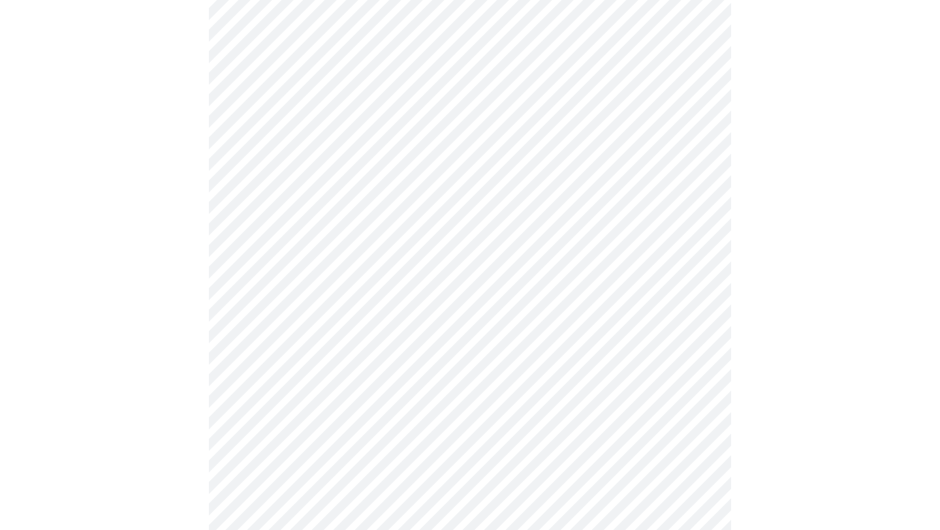
scroll to position [644, 0]
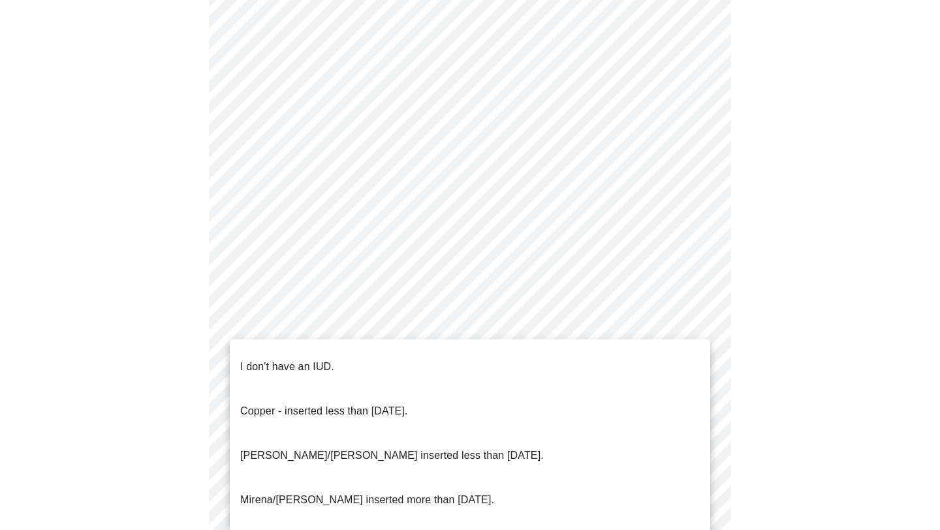
click at [295, 360] on p "I don't have an IUD." at bounding box center [287, 367] width 94 height 16
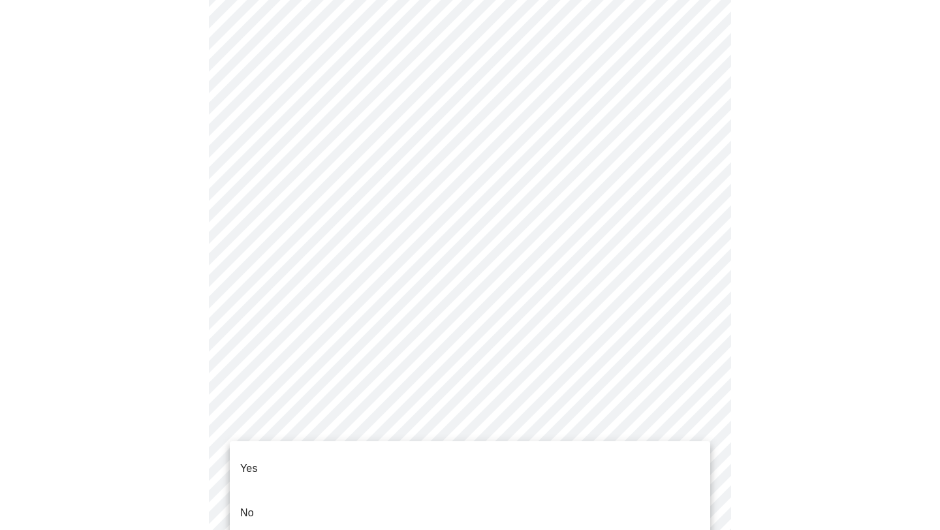
click at [296, 458] on li "Yes" at bounding box center [470, 468] width 480 height 44
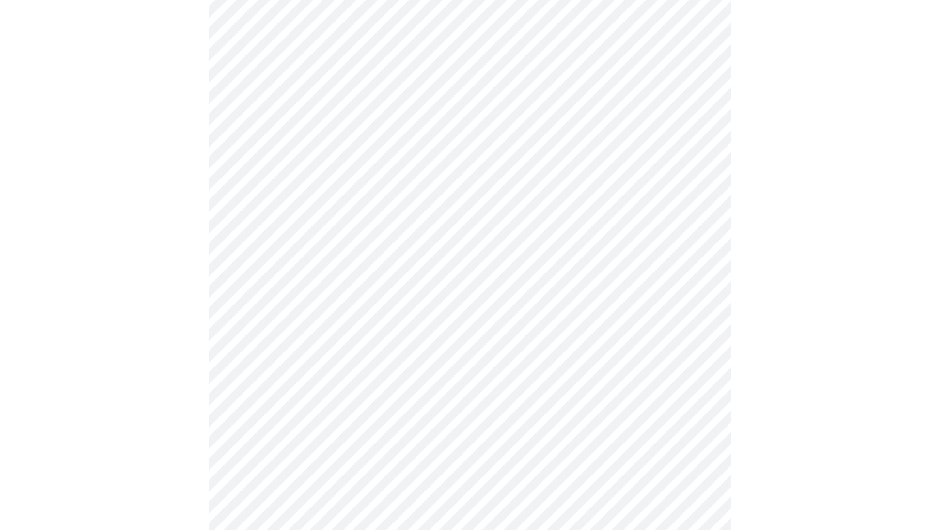
scroll to position [417, 0]
click at [311, 389] on body "MyMenopauseRx Appointments Messaging Labs Uploads Medications Community Refer a…" at bounding box center [469, 216] width 929 height 1257
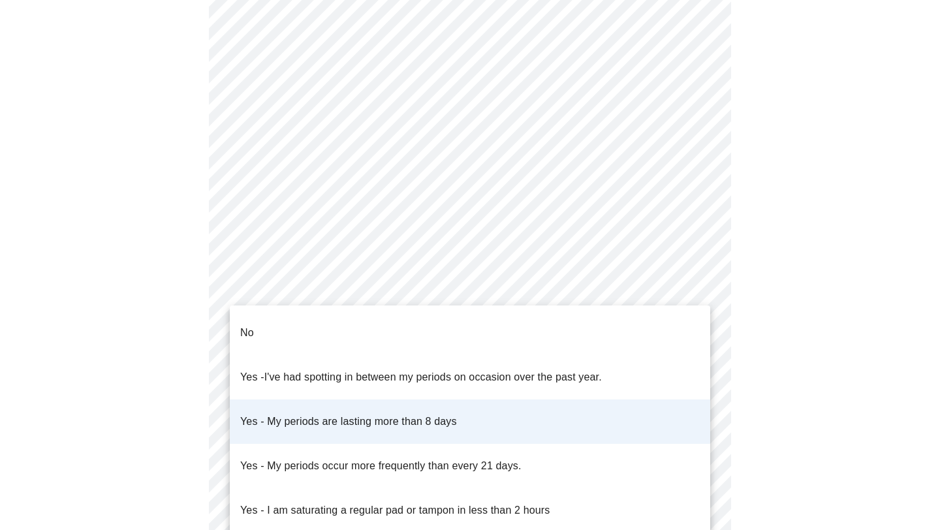
click at [346, 444] on li "Yes - My periods occur more frequently than every 21 days." at bounding box center [470, 466] width 480 height 44
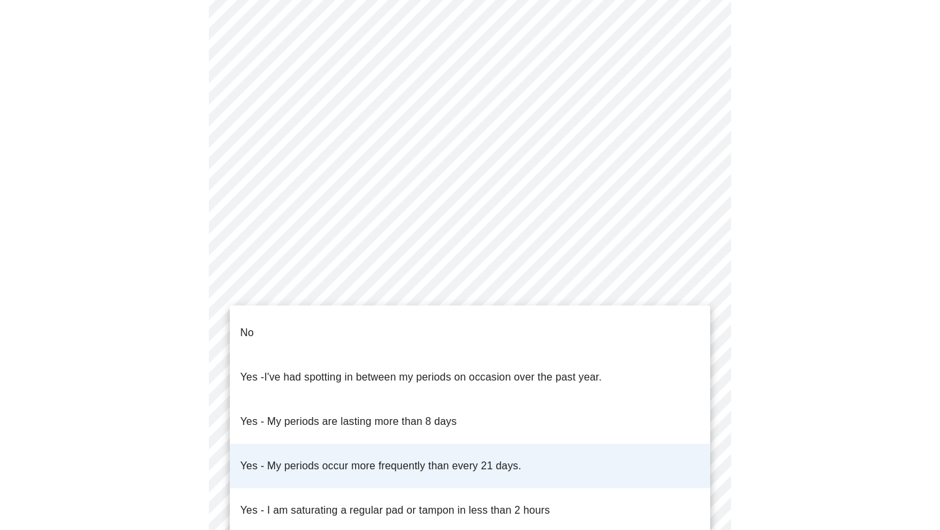
click at [360, 385] on body "MyMenopauseRx Appointments Messaging Labs Uploads Medications Community Refer a…" at bounding box center [469, 216] width 929 height 1257
click at [361, 414] on p "Yes - My periods are lasting more than 8 days" at bounding box center [348, 422] width 217 height 16
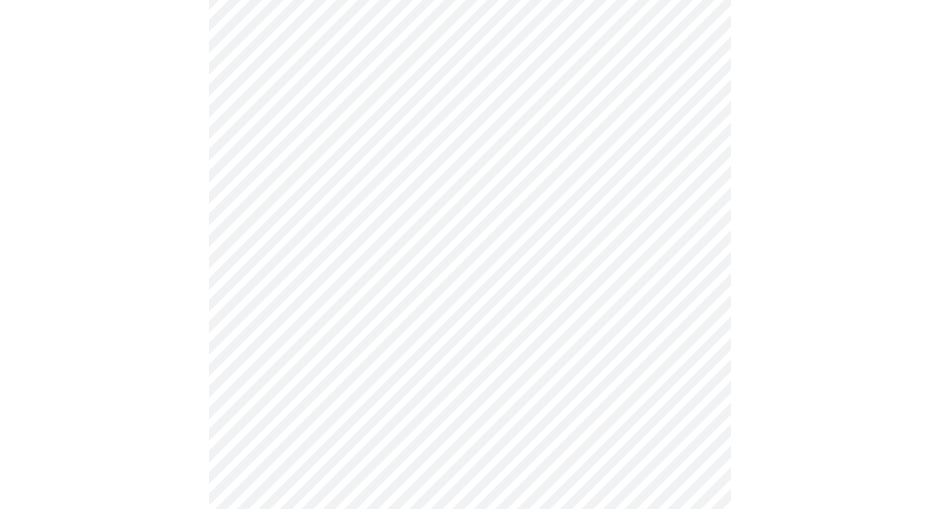
scroll to position [0, 0]
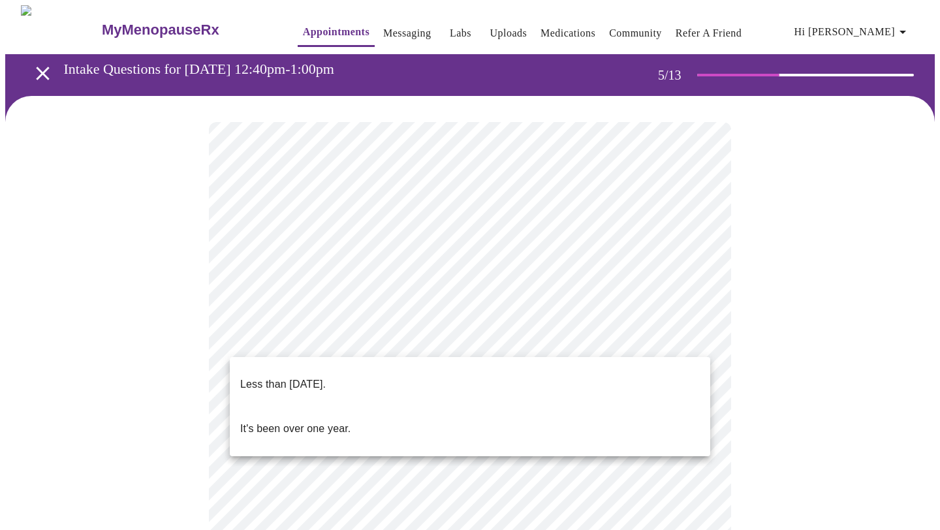
click at [378, 333] on body "MyMenopauseRx Appointments Messaging Labs Uploads Medications Community Refer a…" at bounding box center [469, 533] width 929 height 1057
click at [309, 421] on p "It's been over one year." at bounding box center [295, 429] width 110 height 16
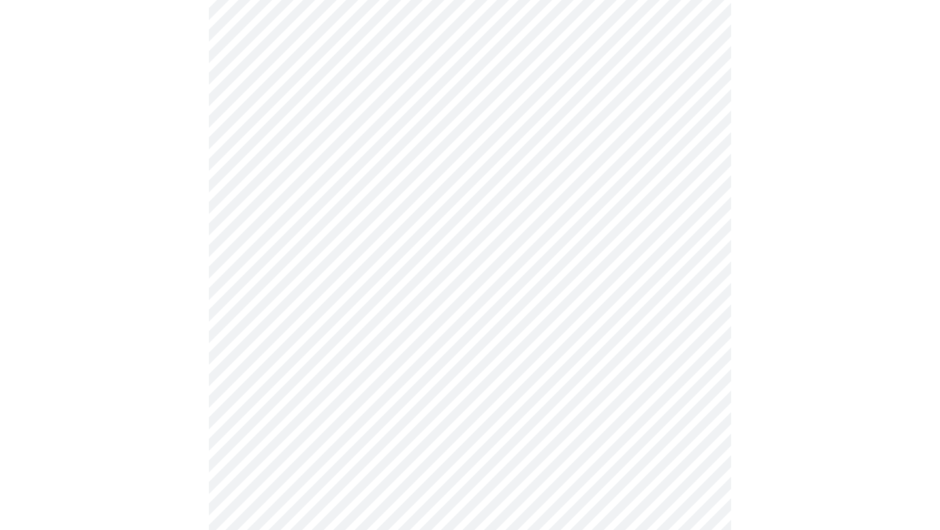
scroll to position [165, 0]
click at [461, 290] on body "MyMenopauseRx Appointments Messaging Labs Uploads Medications Community Refer a…" at bounding box center [469, 364] width 929 height 1049
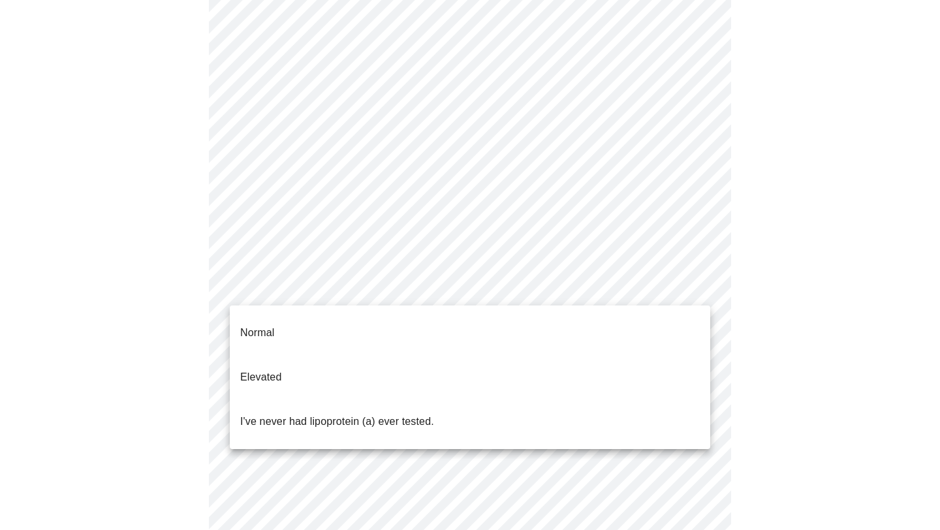
click at [343, 404] on span "I've never had lipoprotein (a) ever tested." at bounding box center [337, 421] width 194 height 37
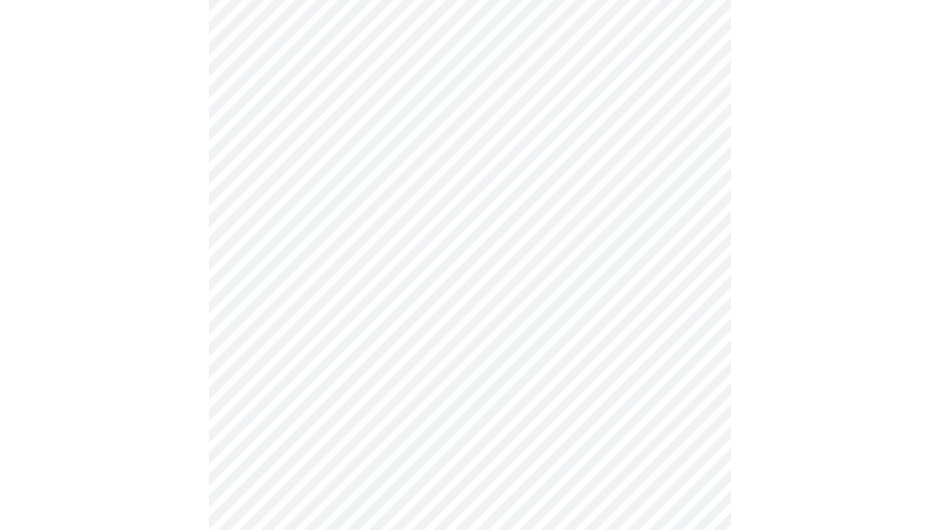
click at [159, 327] on div at bounding box center [469, 406] width 929 height 951
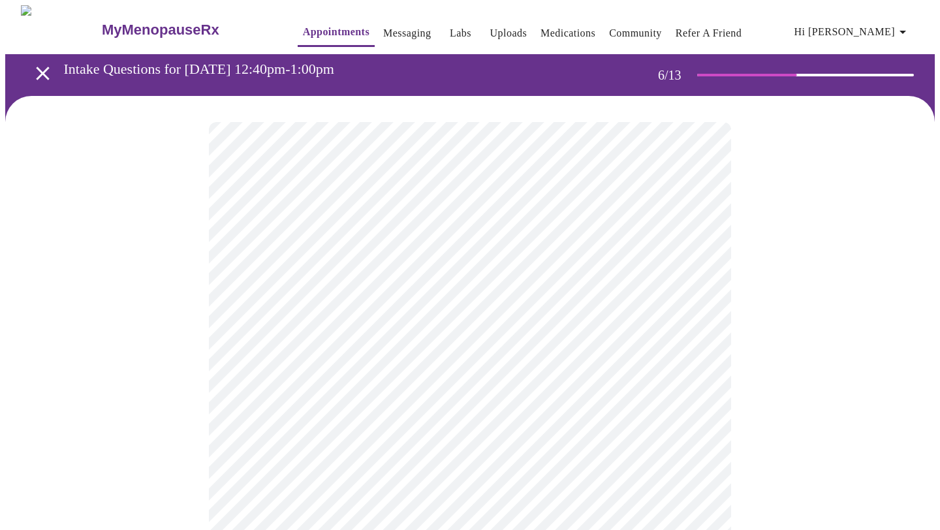
click at [369, 376] on body "MyMenopauseRx Appointments Messaging Labs Uploads Medications Community Refer a…" at bounding box center [469, 353] width 929 height 697
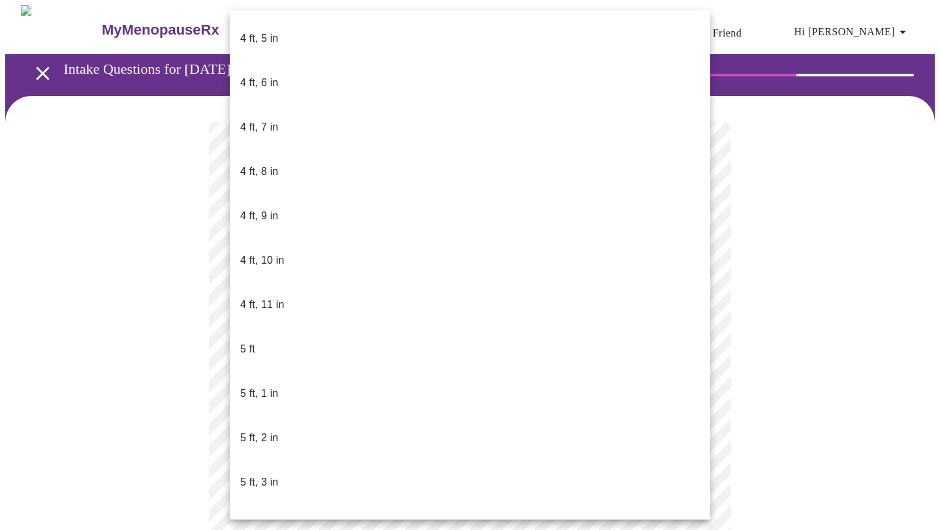
scroll to position [752, 0]
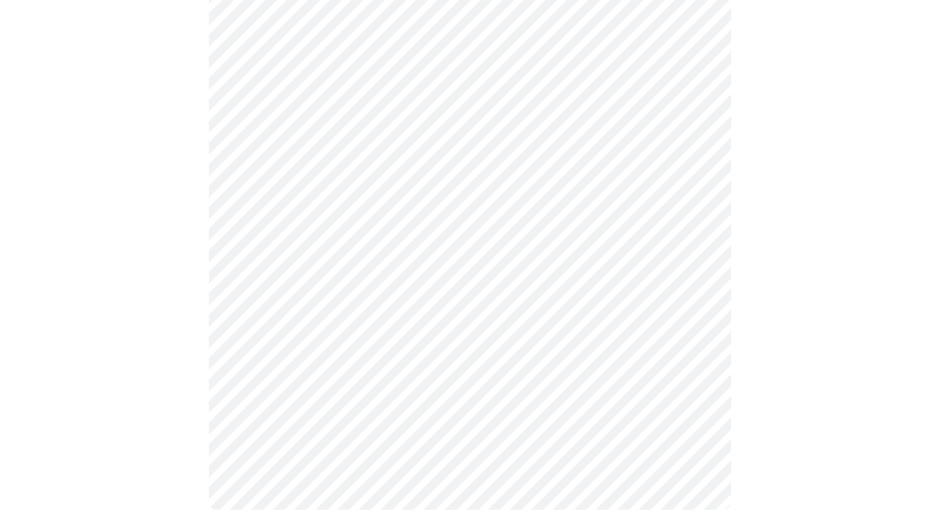
scroll to position [0, 0]
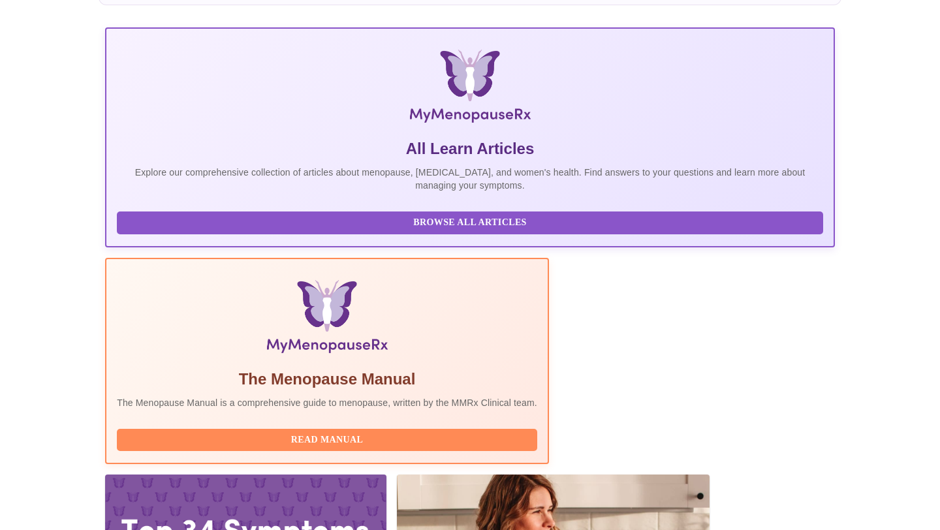
scroll to position [242, 0]
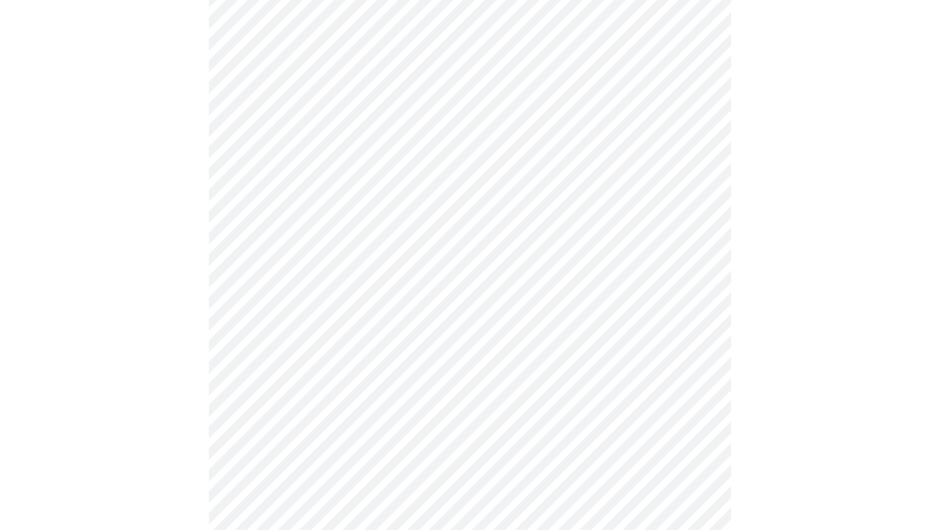
scroll to position [3481, 0]
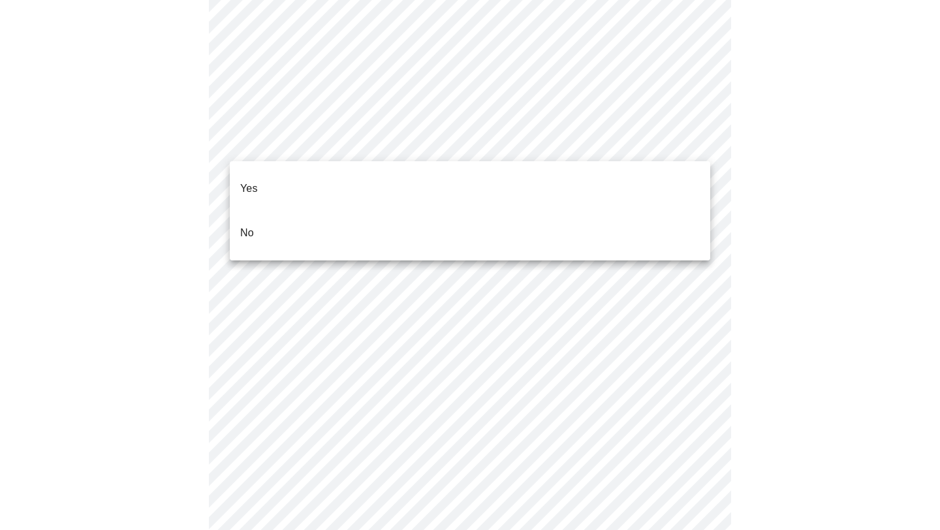
click at [277, 212] on li "No" at bounding box center [470, 233] width 480 height 44
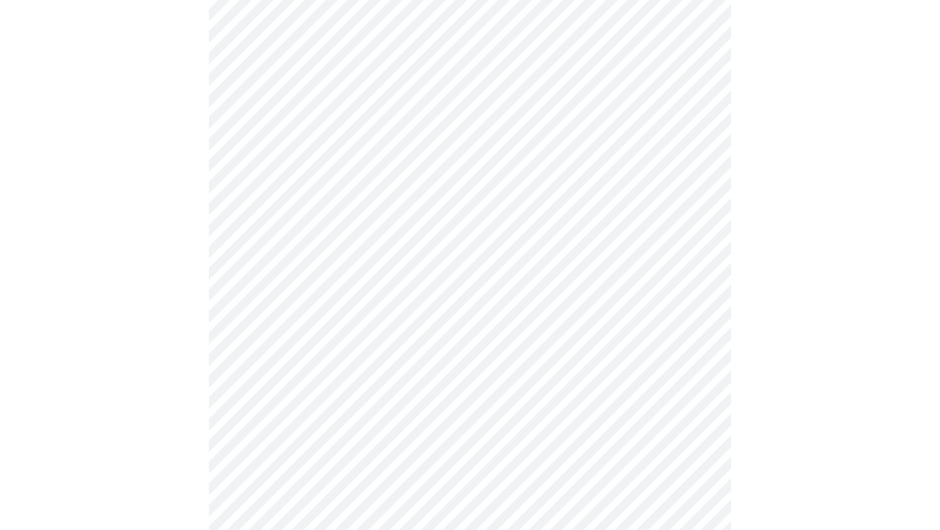
scroll to position [745, 0]
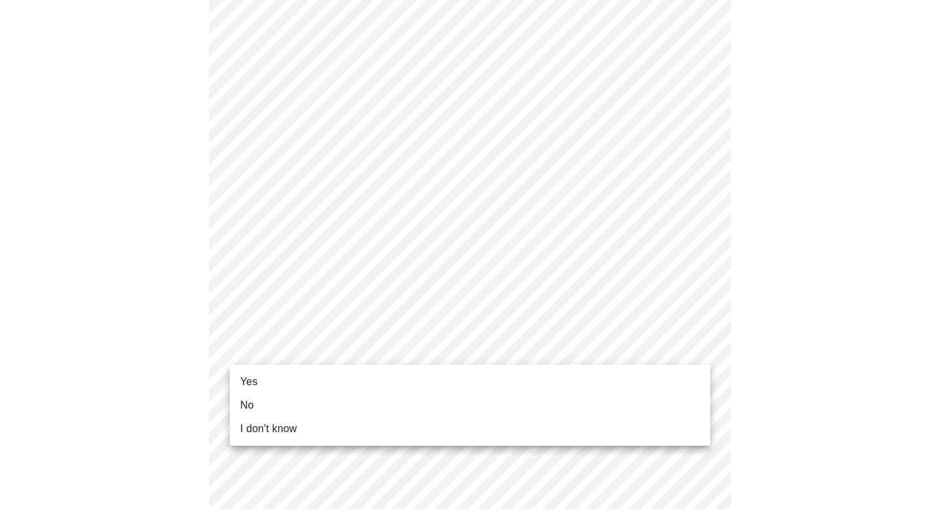
click at [262, 384] on li "Yes" at bounding box center [470, 381] width 480 height 23
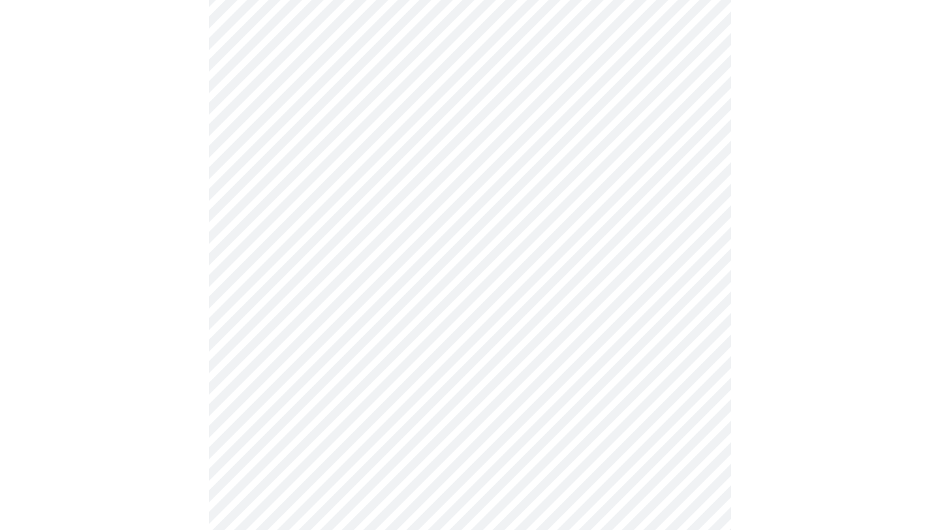
scroll to position [0, 0]
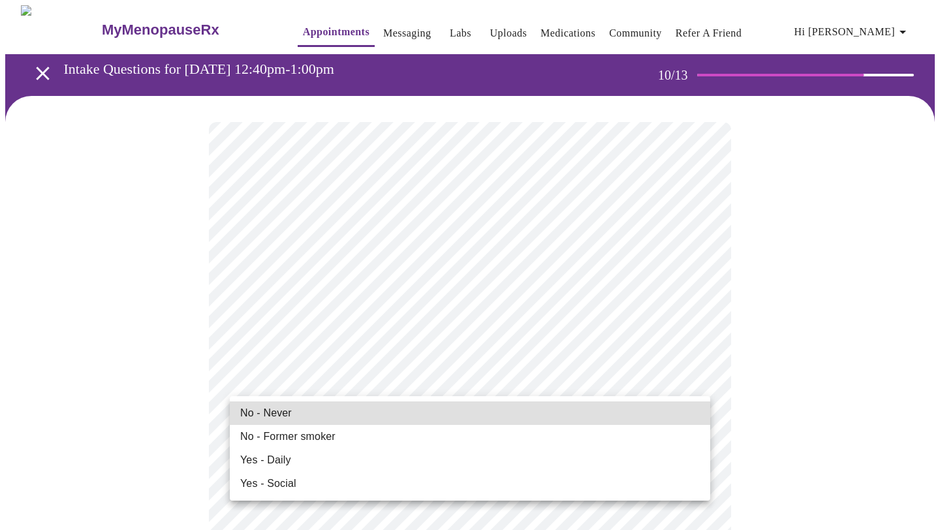
click at [253, 415] on span "No - Never" at bounding box center [266, 413] width 52 height 16
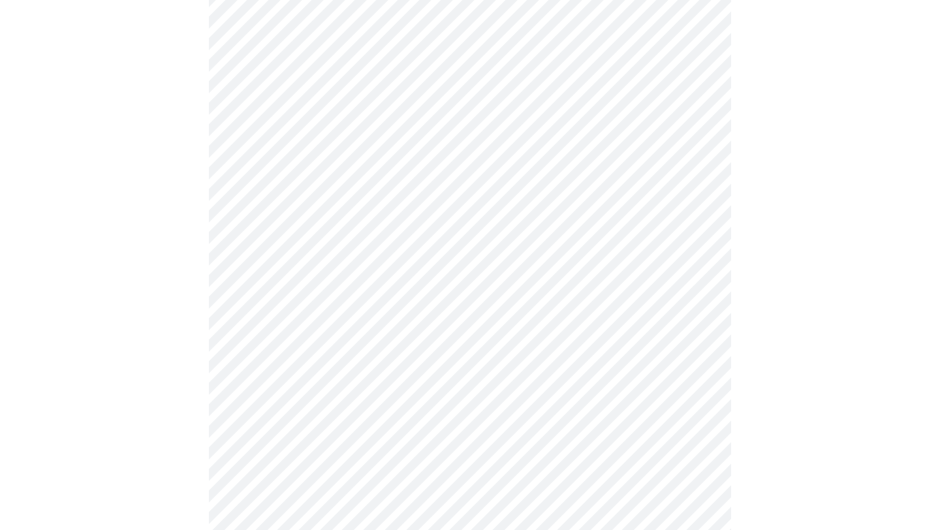
scroll to position [1098, 0]
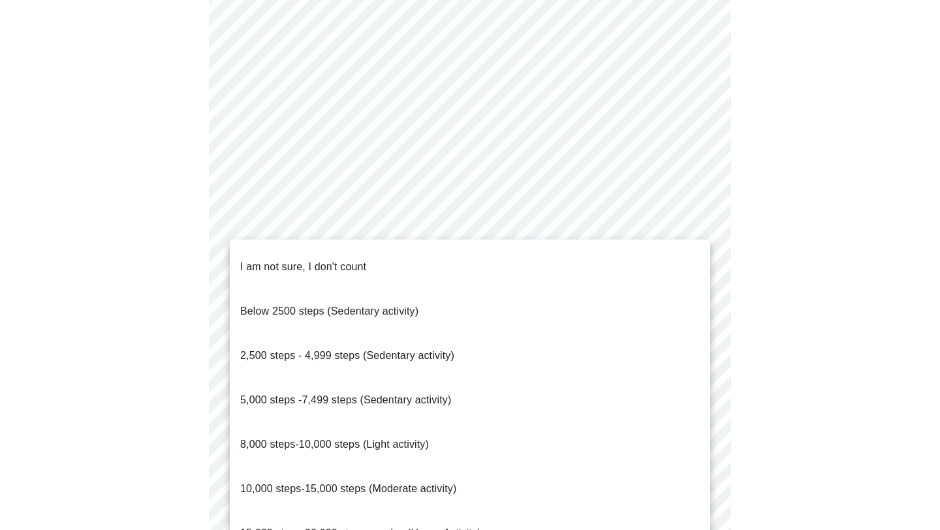
click at [292, 527] on span "15,000 steps-20,000 steps per day (Heavy Activity)" at bounding box center [360, 532] width 241 height 11
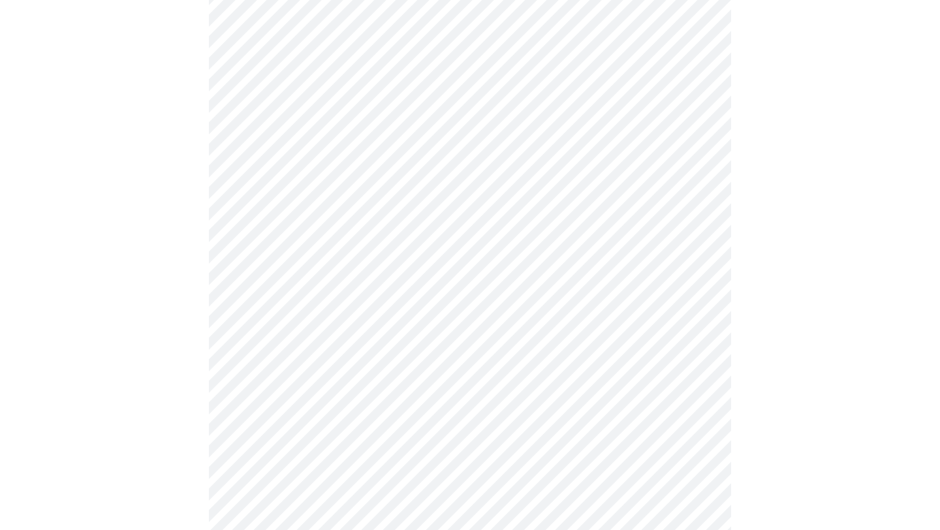
scroll to position [1171, 0]
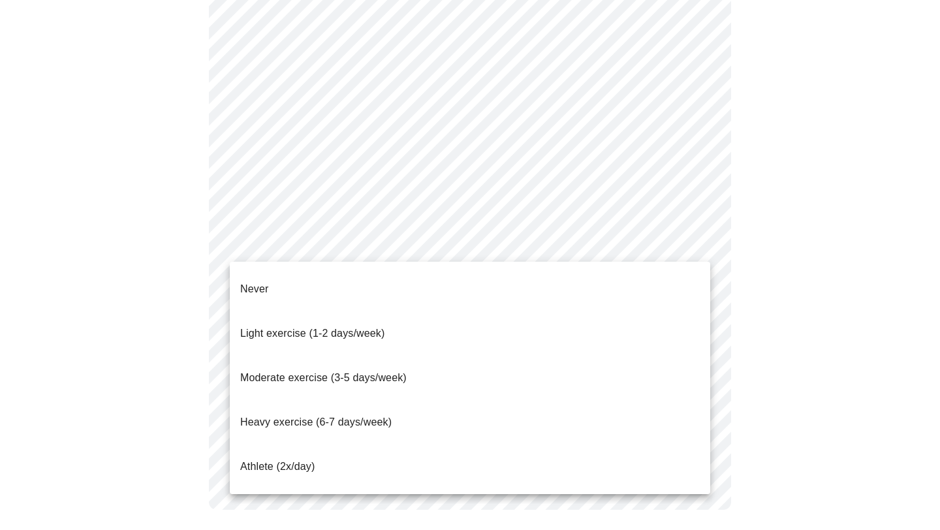
click at [280, 416] on span "Heavy exercise (6-7 days/week)" at bounding box center [315, 421] width 151 height 11
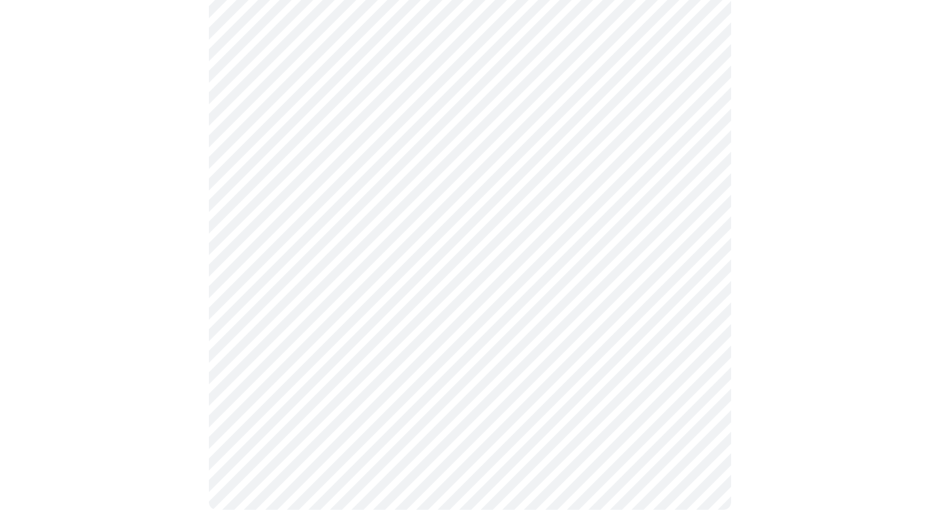
scroll to position [1164, 0]
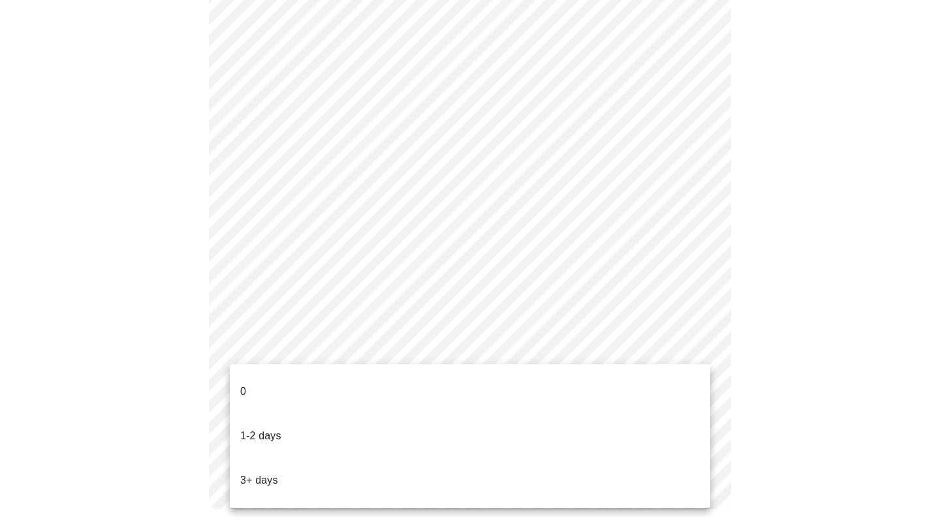
click at [277, 458] on li "3+ days" at bounding box center [470, 480] width 480 height 44
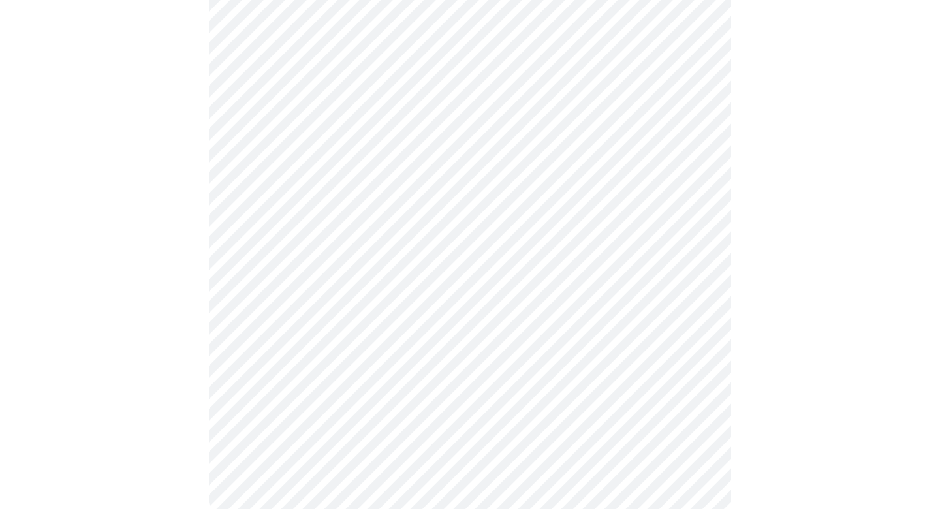
scroll to position [0, 0]
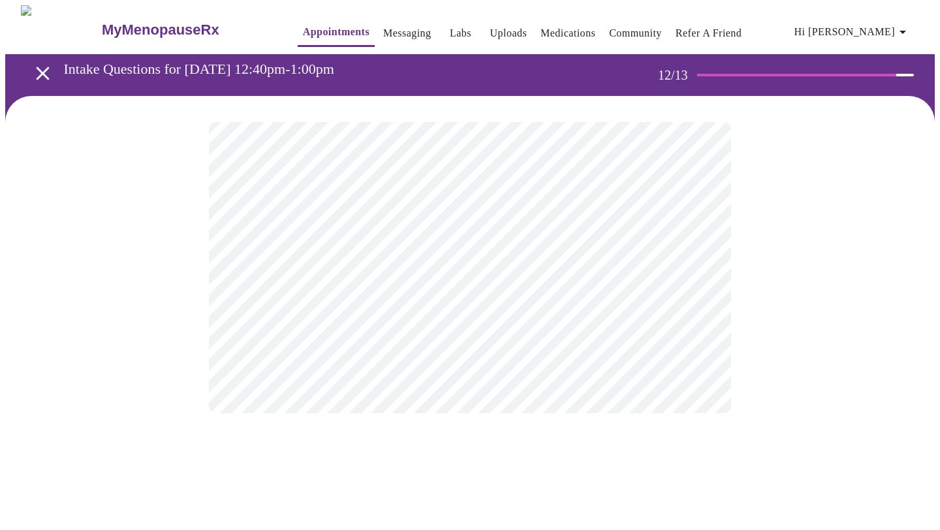
click at [555, 280] on body "MyMenopauseRx Appointments Messaging Labs Uploads Medications Community Refer a…" at bounding box center [469, 222] width 929 height 434
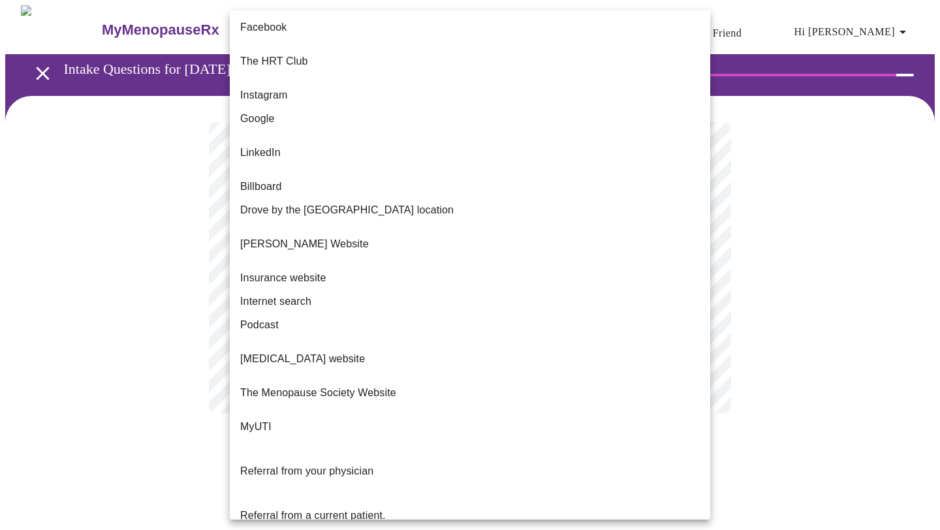
scroll to position [14, 0]
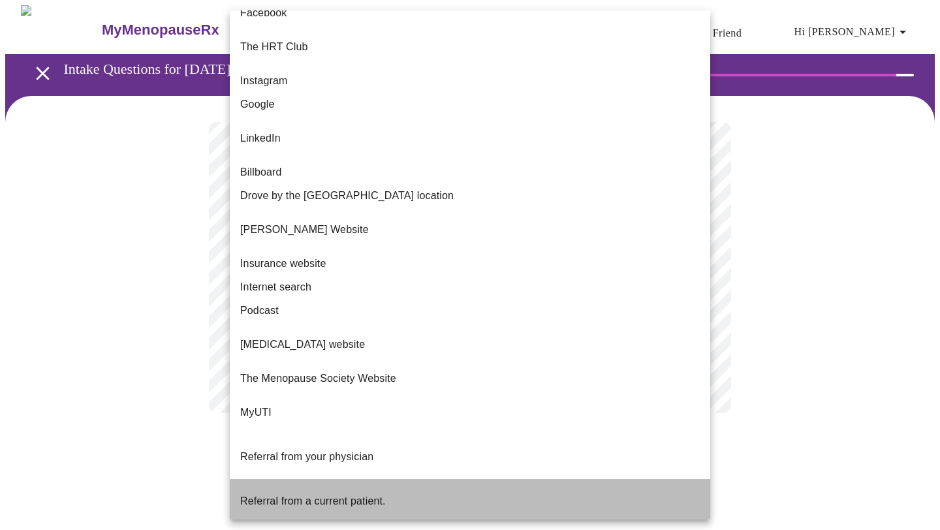
click at [275, 495] on span "Referral from a current patient." at bounding box center [313, 500] width 146 height 11
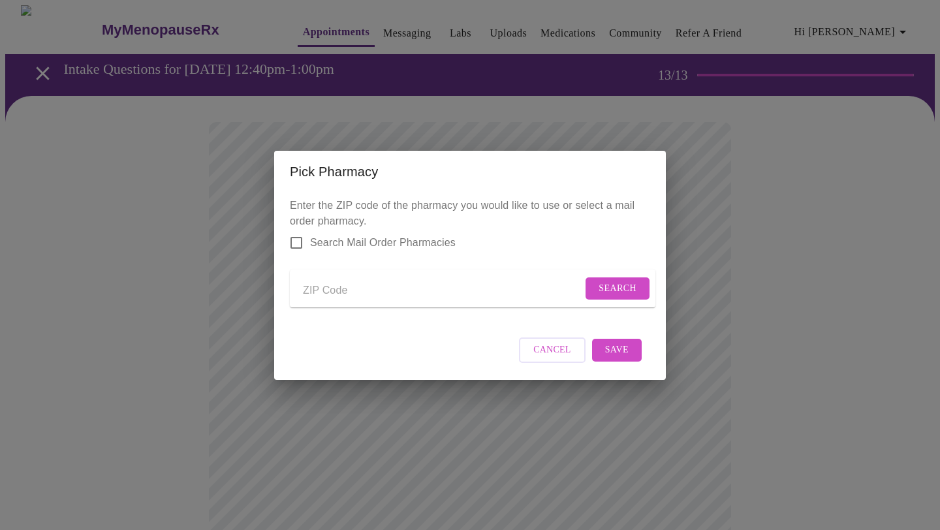
click at [333, 285] on input "Send a message to your care team" at bounding box center [442, 291] width 279 height 21
type input "60008"
click at [598, 284] on span "Search" at bounding box center [617, 289] width 38 height 16
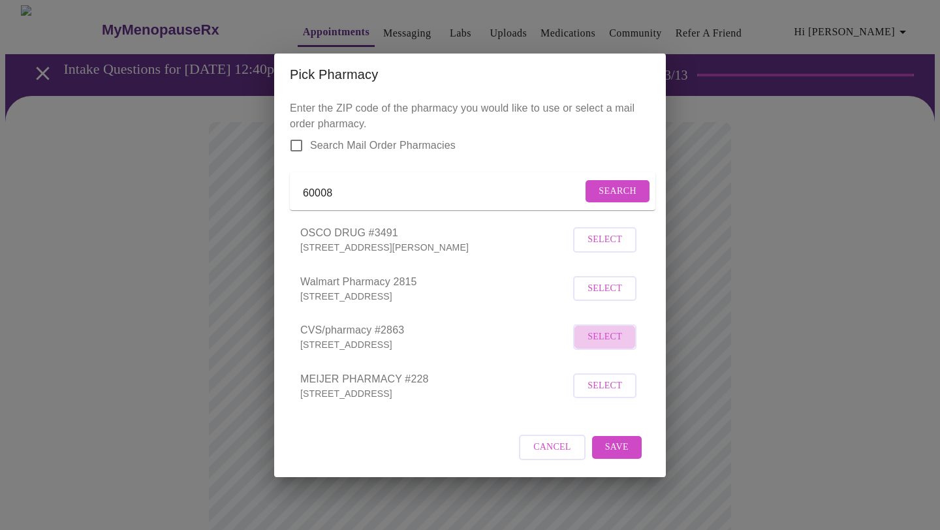
click at [596, 345] on span "Select" at bounding box center [604, 337] width 35 height 16
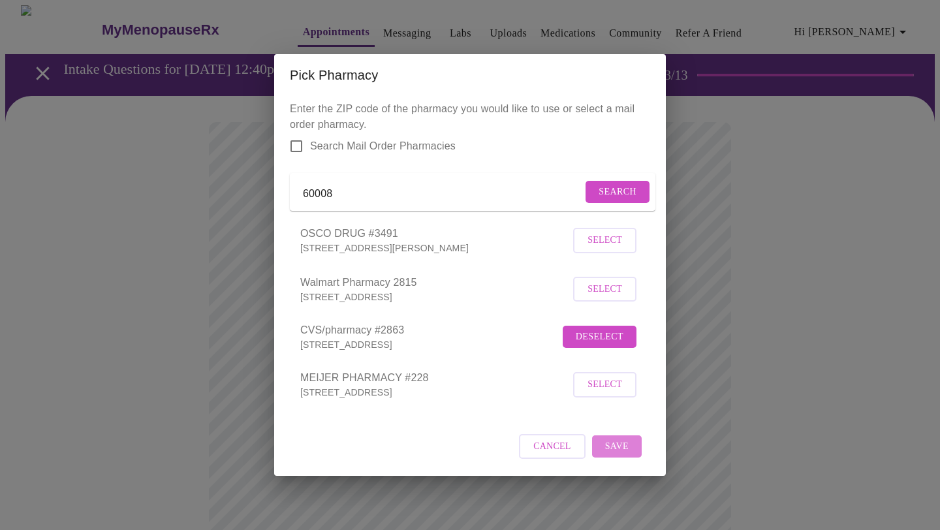
click at [617, 455] on span "Save" at bounding box center [616, 446] width 23 height 16
click at [369, 186] on input "60008" at bounding box center [442, 194] width 279 height 21
type input "60067"
click at [598, 186] on span "Search" at bounding box center [617, 192] width 38 height 16
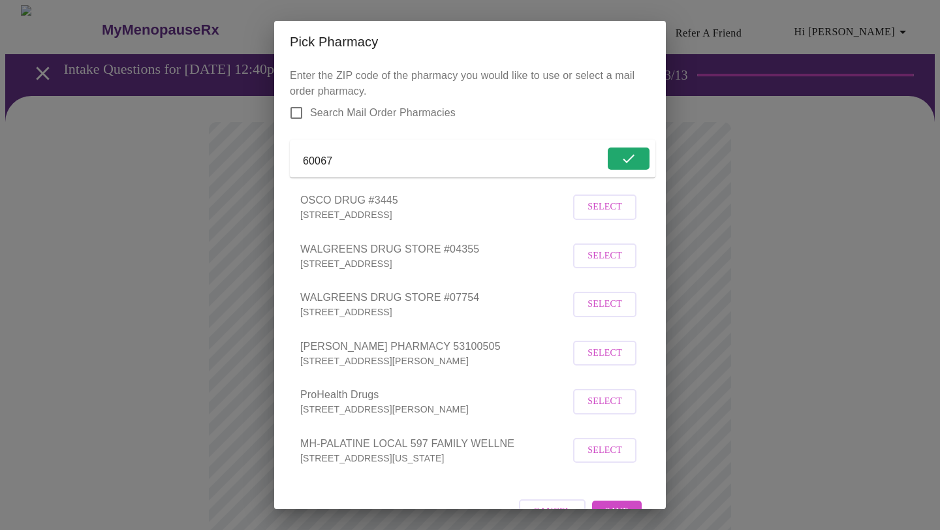
click at [601, 313] on span "Select" at bounding box center [604, 304] width 35 height 16
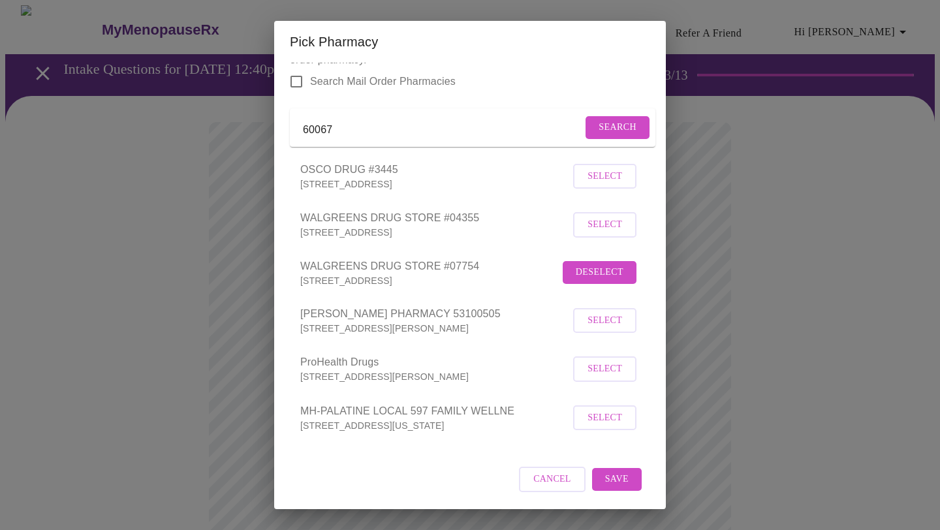
click at [625, 482] on span "Save" at bounding box center [616, 479] width 23 height 16
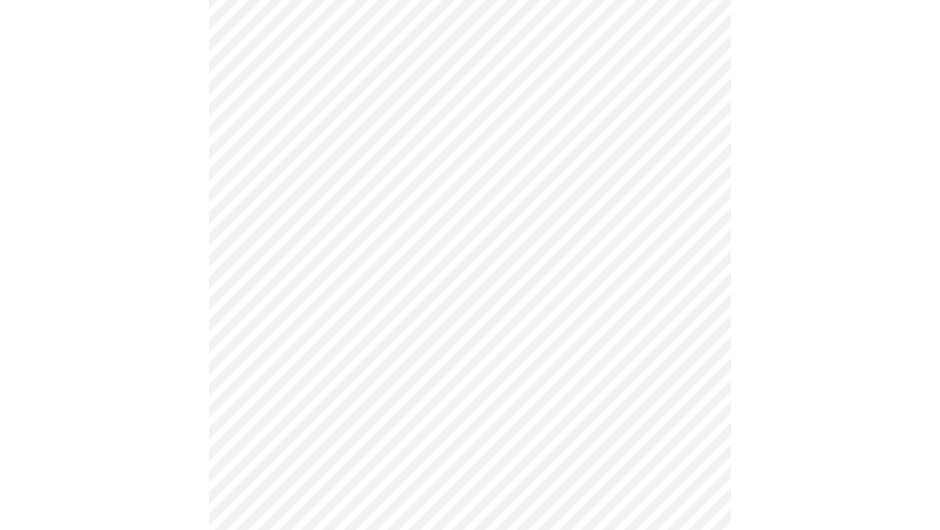
scroll to position [201, 0]
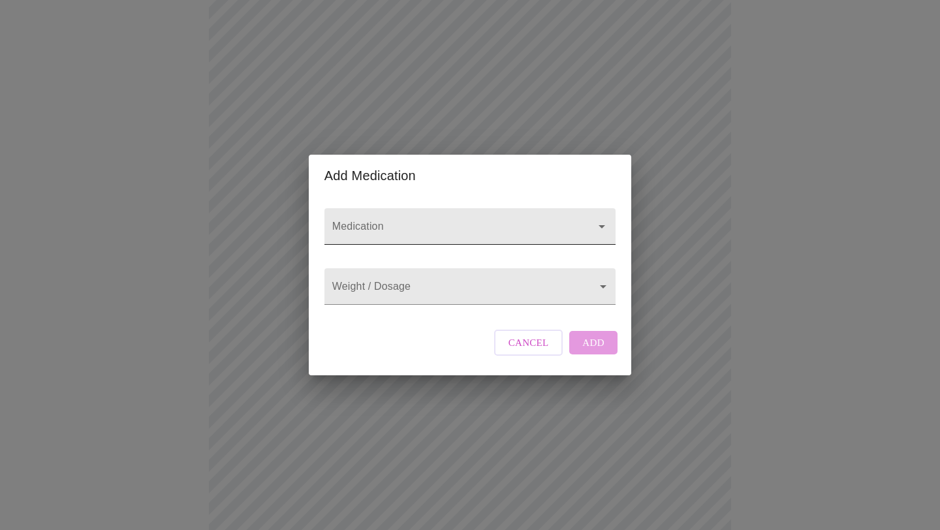
click at [395, 221] on input "Medication" at bounding box center [451, 233] width 243 height 24
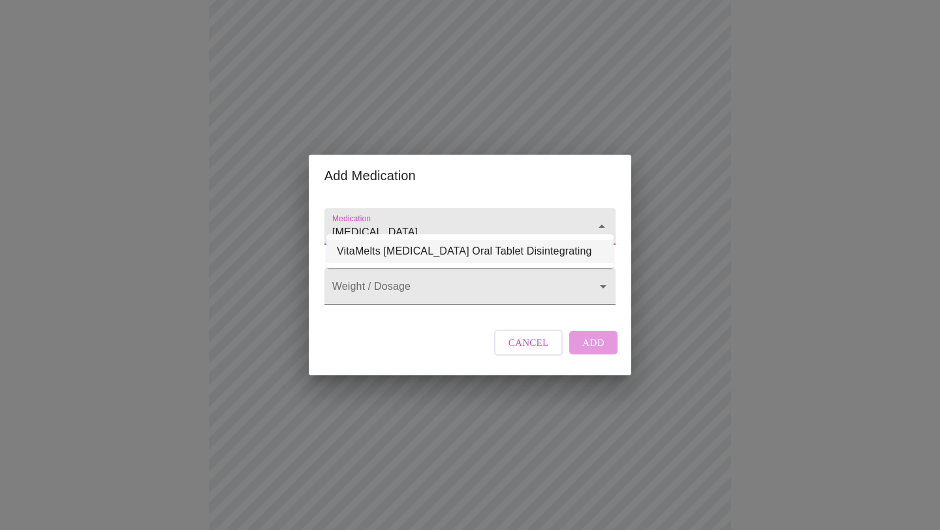
click at [470, 221] on input "[MEDICAL_DATA]" at bounding box center [451, 233] width 243 height 24
type input "[MEDICAL_DATA]"
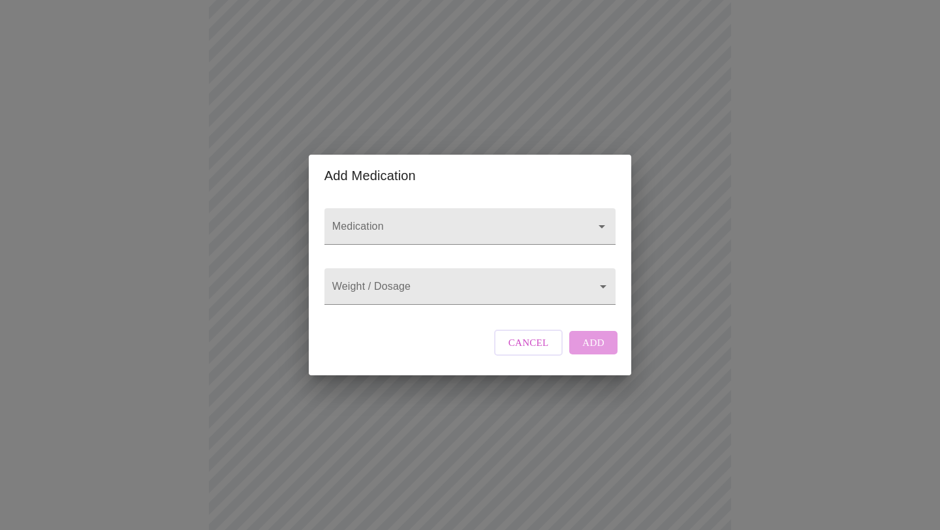
click at [433, 326] on div "Medication Weight / Dosage ​ Cancel Add" at bounding box center [469, 285] width 301 height 179
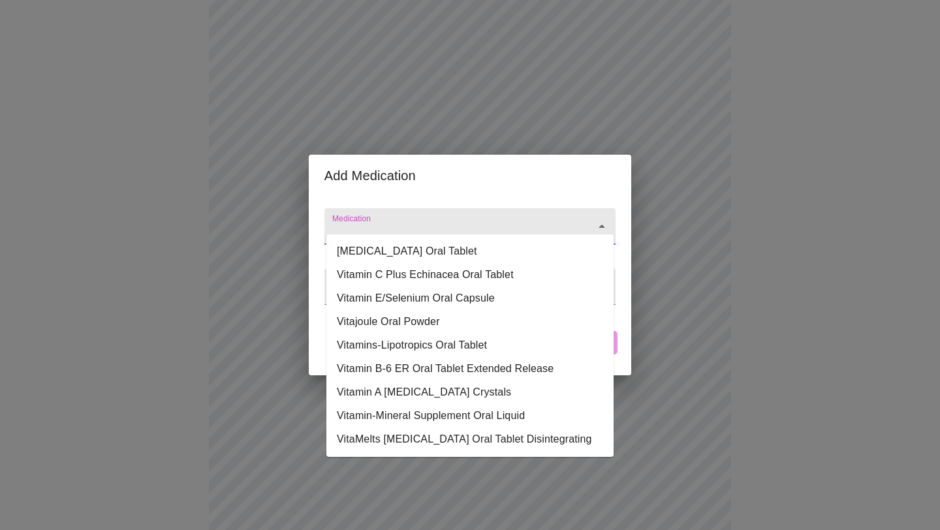
click at [436, 224] on input "Medication" at bounding box center [451, 233] width 243 height 24
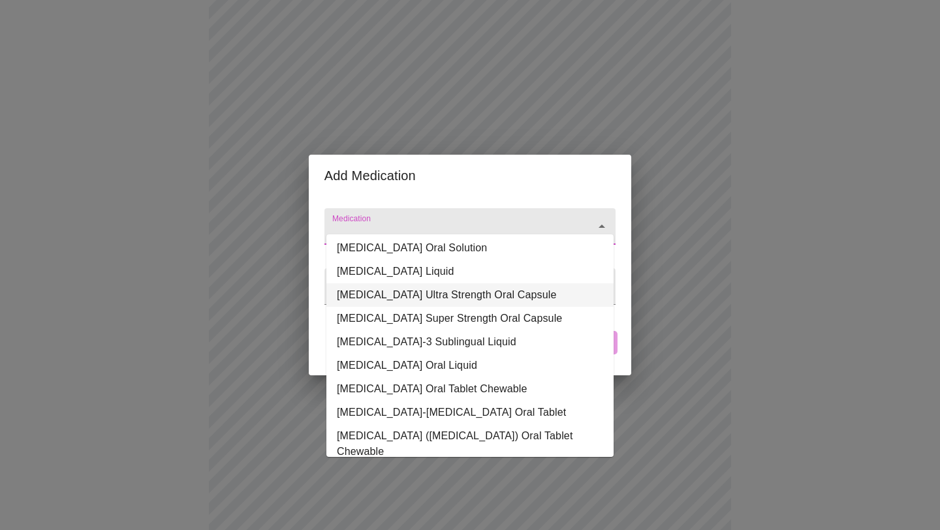
scroll to position [0, 0]
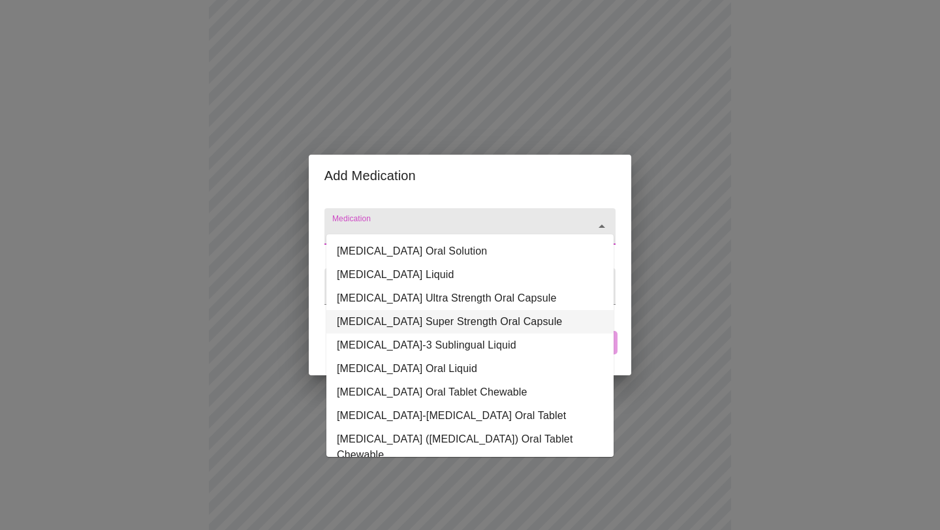
click at [495, 322] on li "[MEDICAL_DATA] Super Strength Oral Capsule" at bounding box center [469, 321] width 287 height 23
type input "[MEDICAL_DATA] Super Strength Oral Capsule"
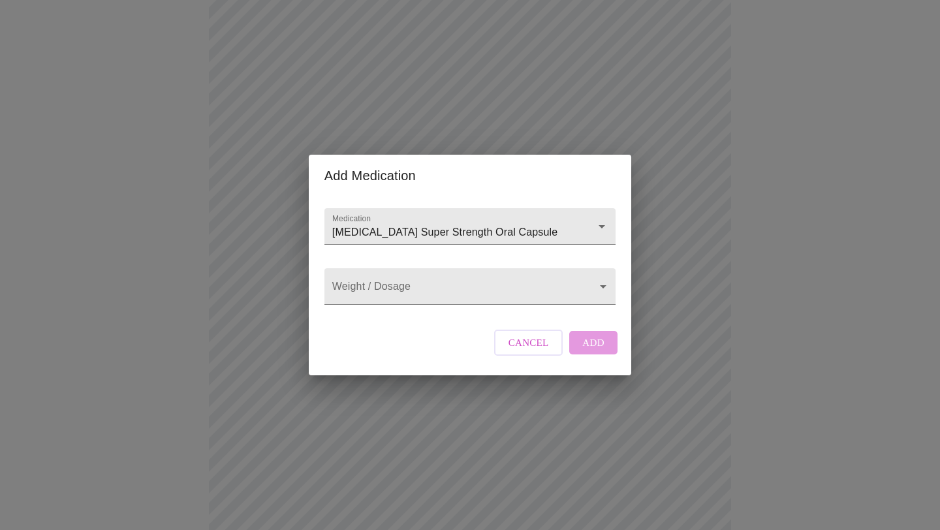
click at [581, 352] on div "Cancel Add" at bounding box center [556, 342] width 130 height 39
click at [508, 293] on body "MyMenopauseRx Appointments Messaging Labs Uploads Medications Community Refer a…" at bounding box center [469, 294] width 929 height 981
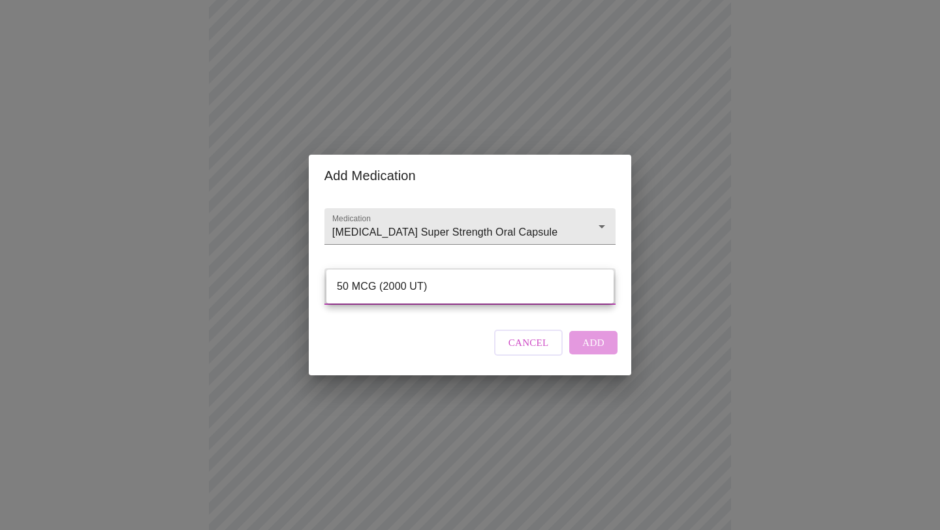
click at [460, 283] on li "50 MCG (2000 UT)" at bounding box center [469, 286] width 287 height 23
type input "50 MCG (2000 UT)"
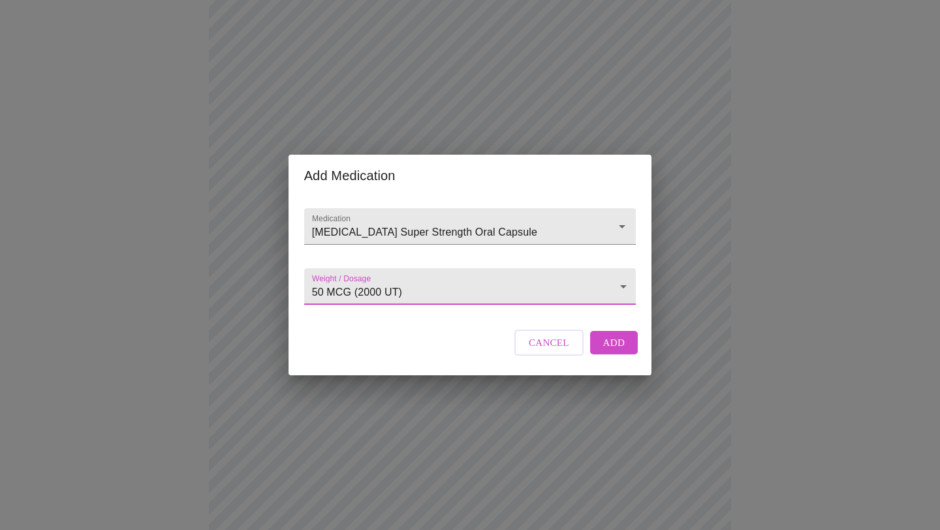
click at [607, 351] on span "Add" at bounding box center [614, 342] width 22 height 17
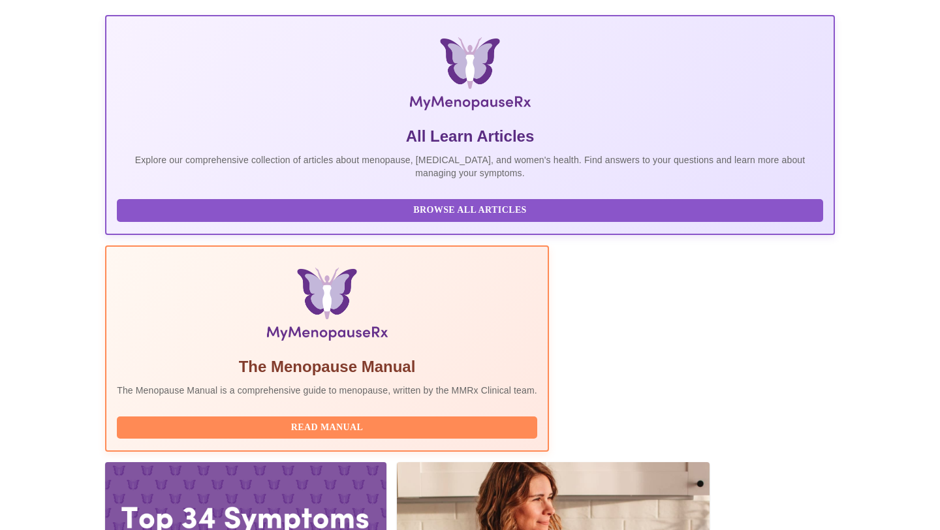
scroll to position [242, 0]
